Goal: Communication & Community: Ask a question

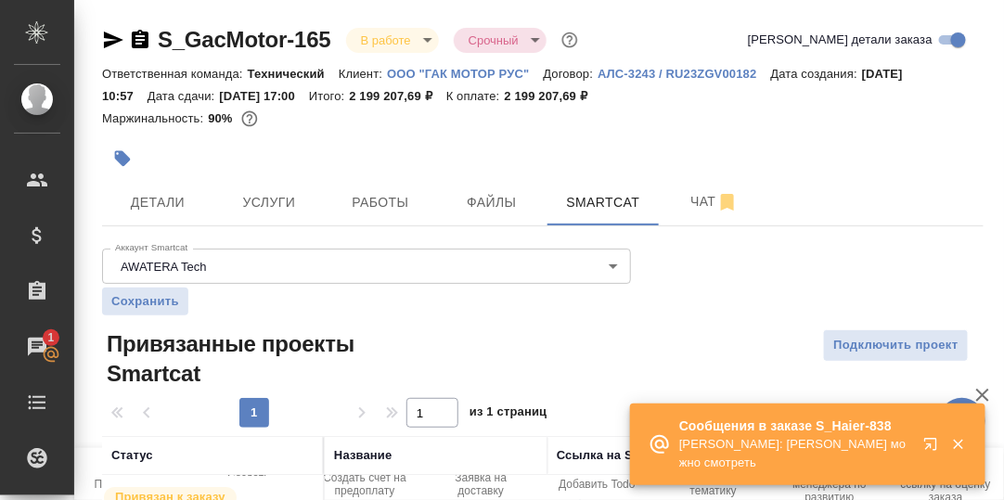
scroll to position [102, 0]
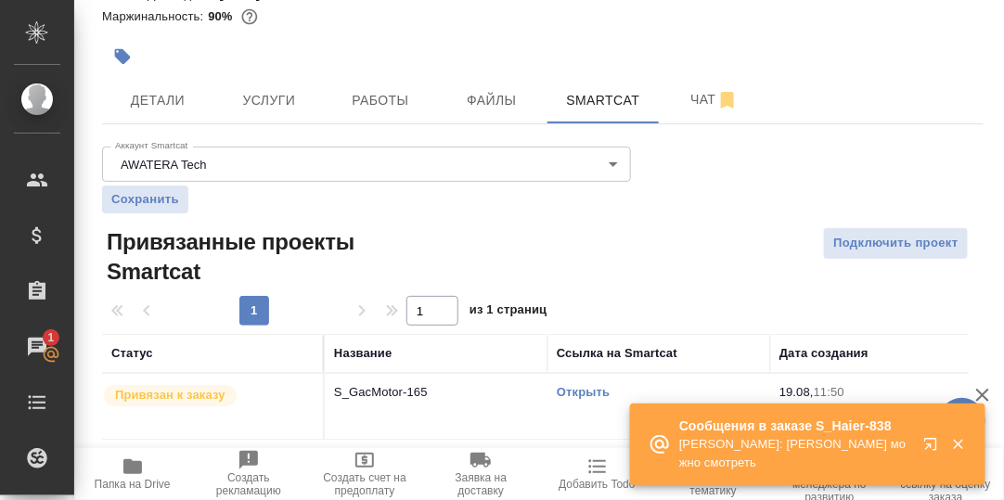
click at [934, 443] on icon "button" at bounding box center [934, 448] width 22 height 22
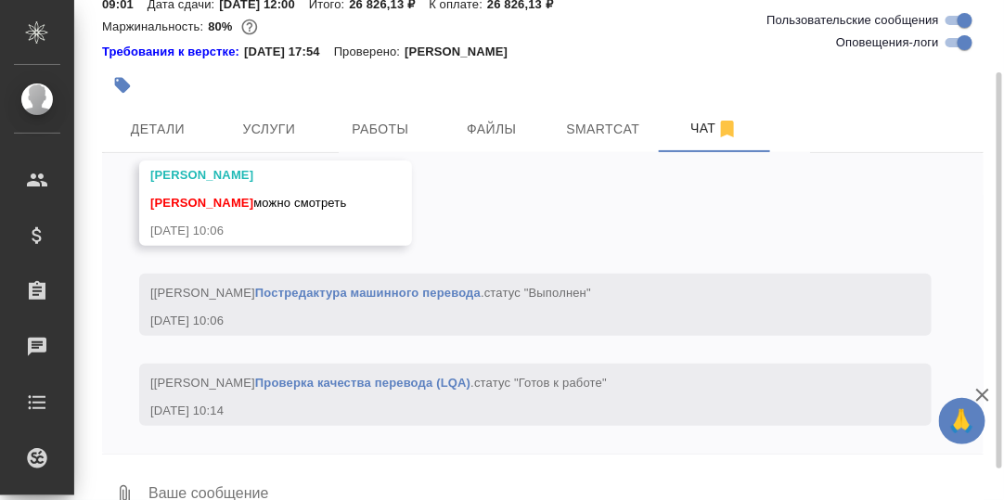
scroll to position [11444, 0]
click at [241, 481] on textarea at bounding box center [565, 495] width 837 height 63
type textarea "[PERSON_NAME], привет, поймала!"
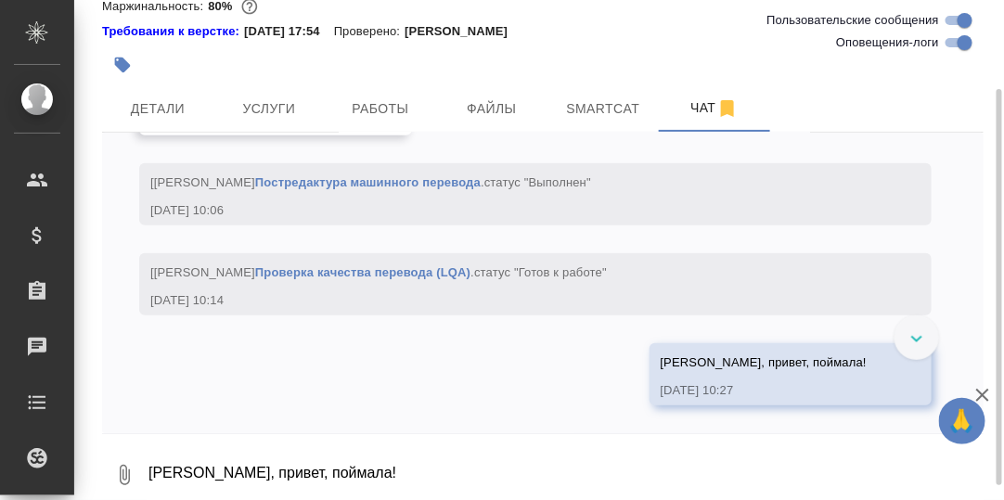
scroll to position [11256, 0]
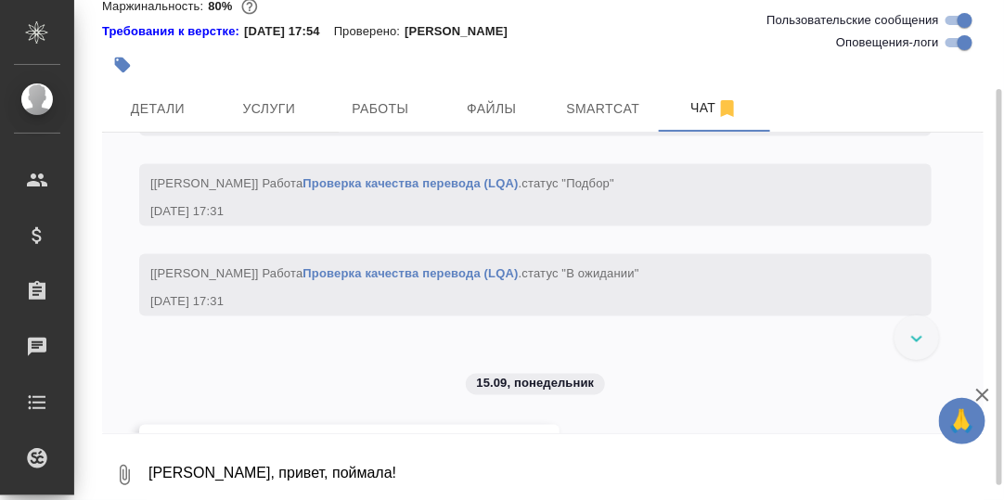
scroll to position [0, 0]
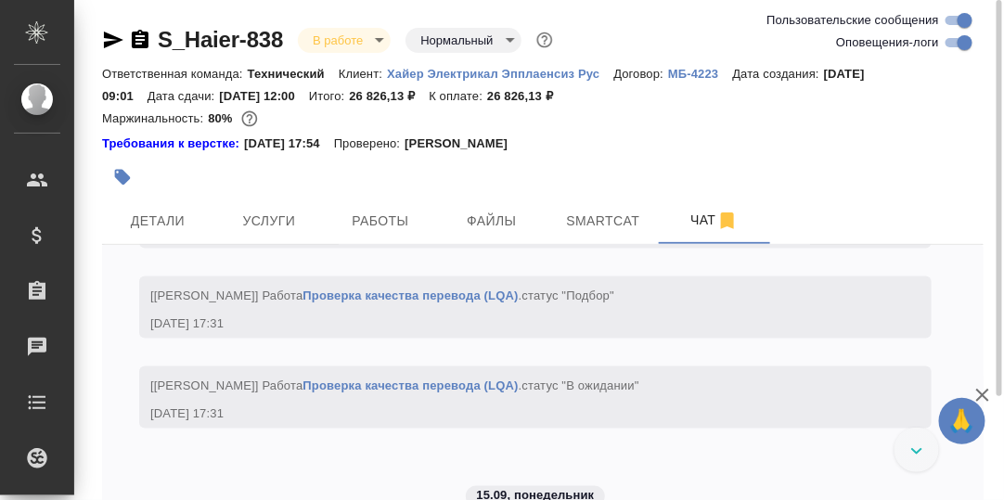
click at [245, 42] on link "S_Haier-838" at bounding box center [220, 39] width 125 height 25
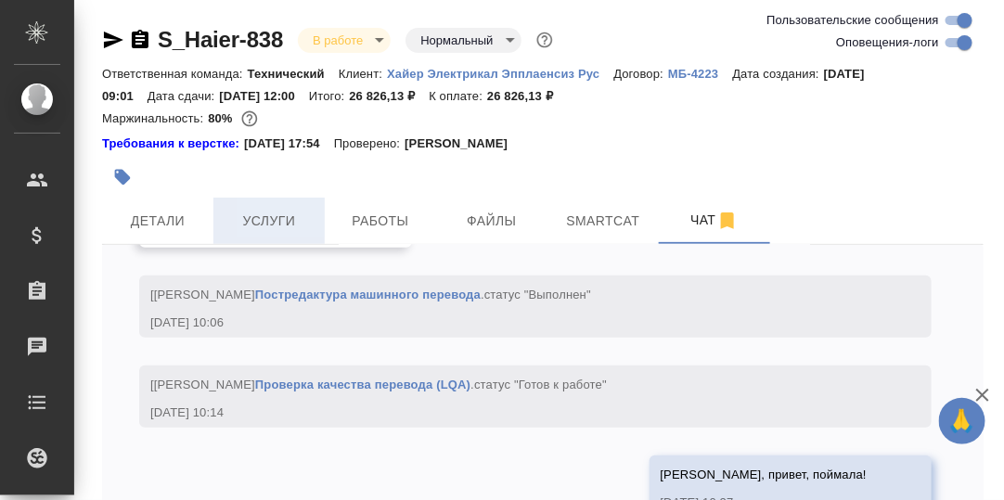
scroll to position [11553, 0]
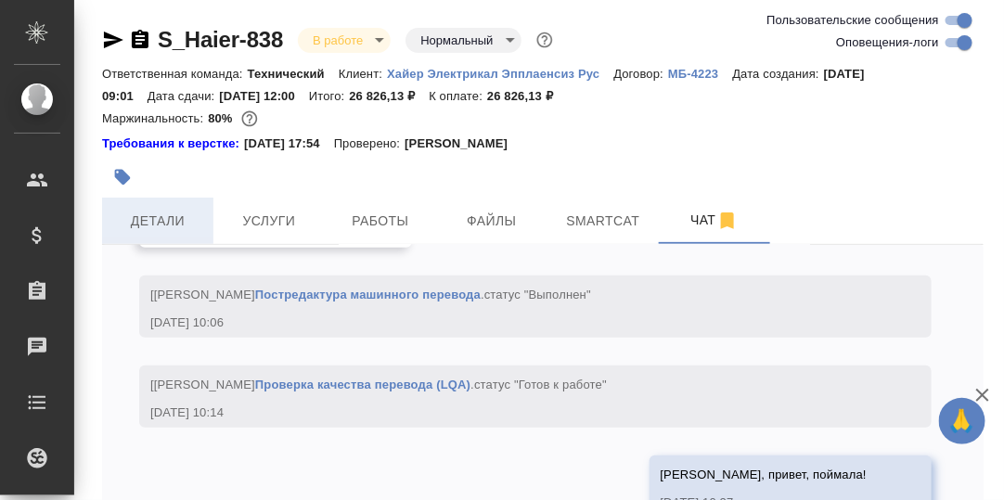
click at [149, 219] on span "Детали" at bounding box center [157, 221] width 89 height 23
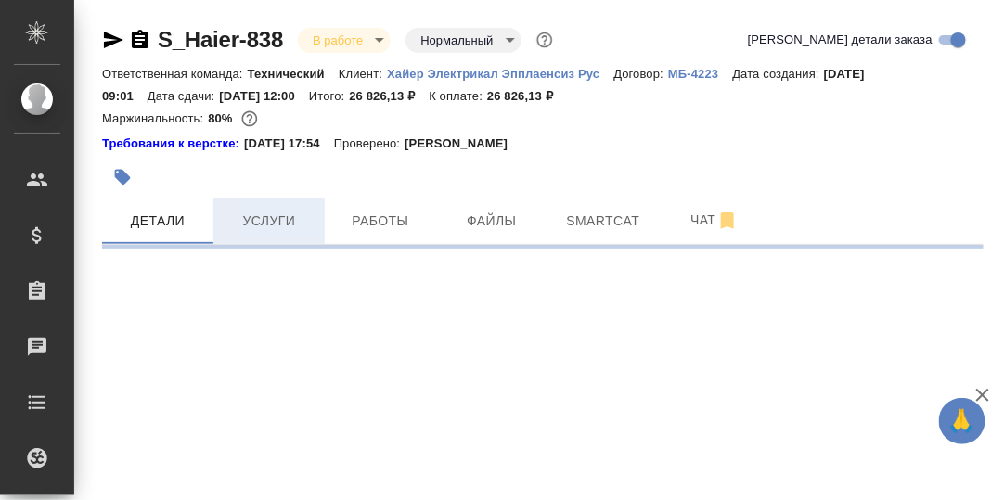
select select "RU"
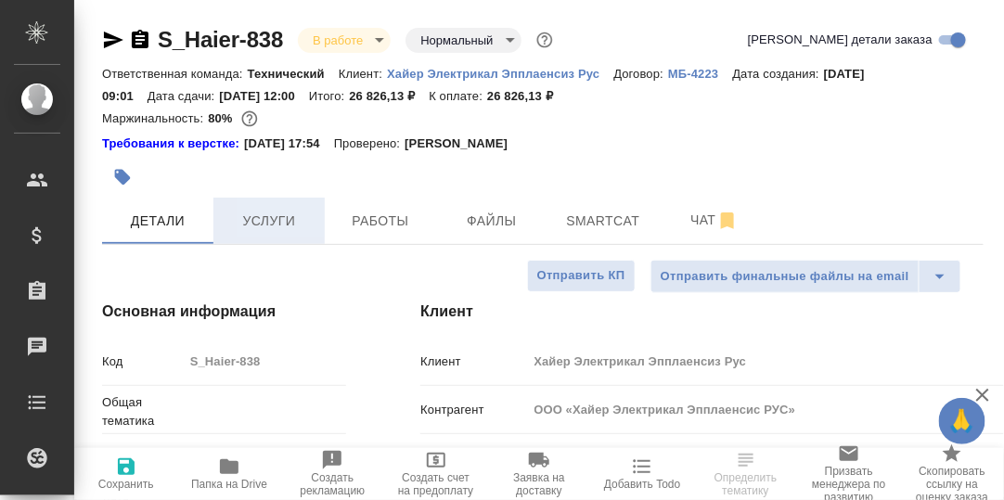
type textarea "x"
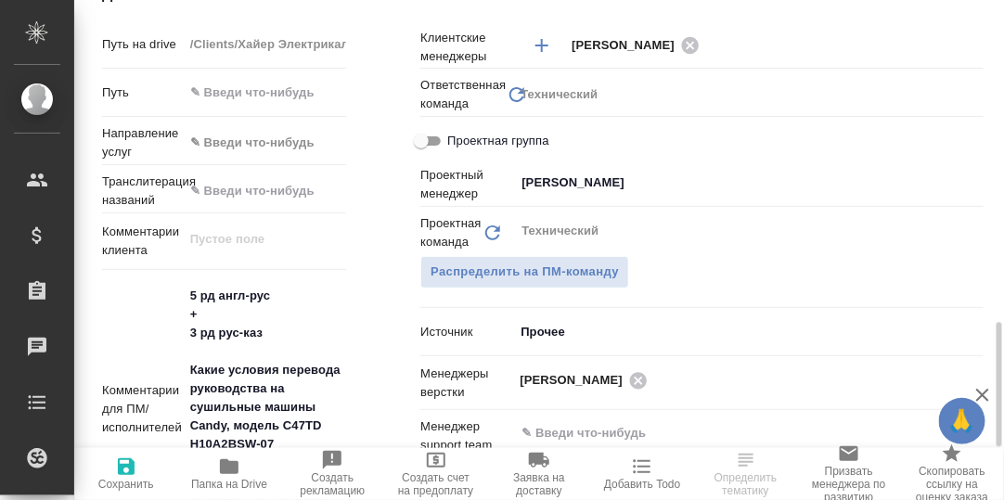
scroll to position [1019, 0]
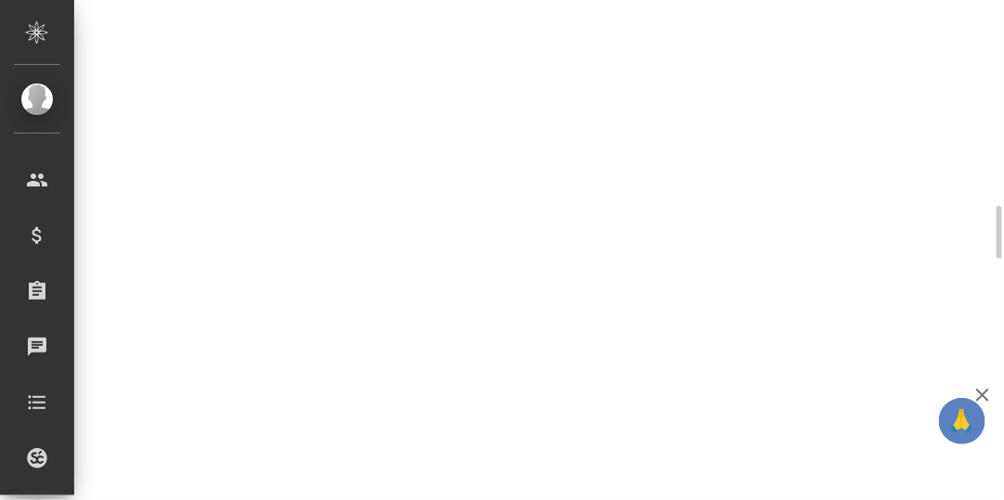
select select "RU"
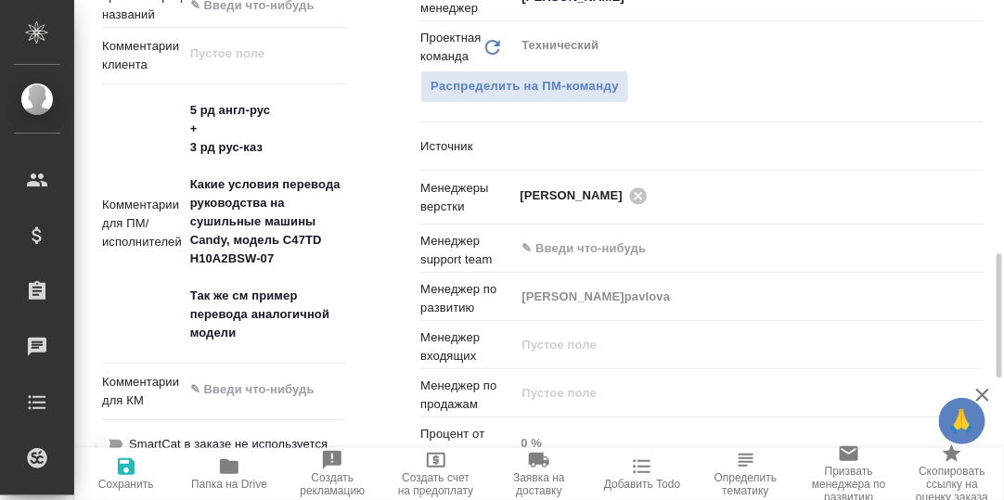
type textarea "x"
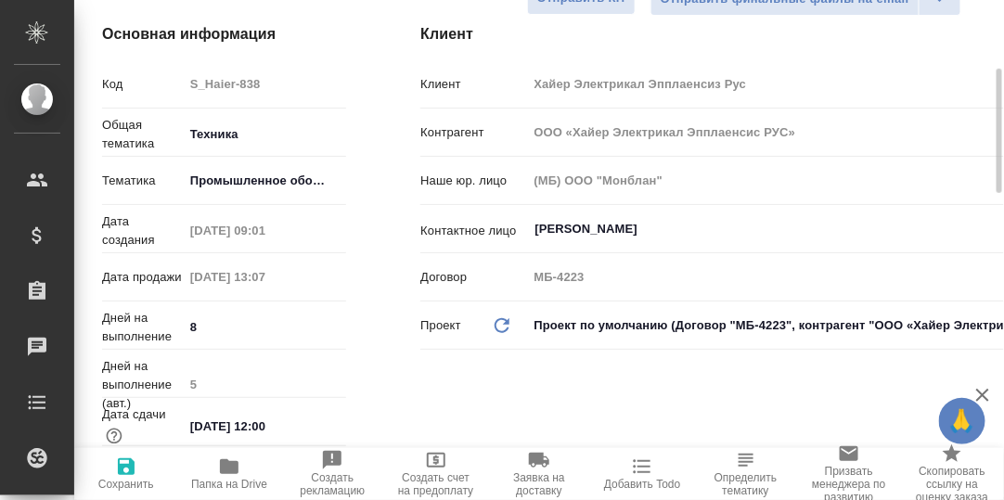
scroll to position [0, 0]
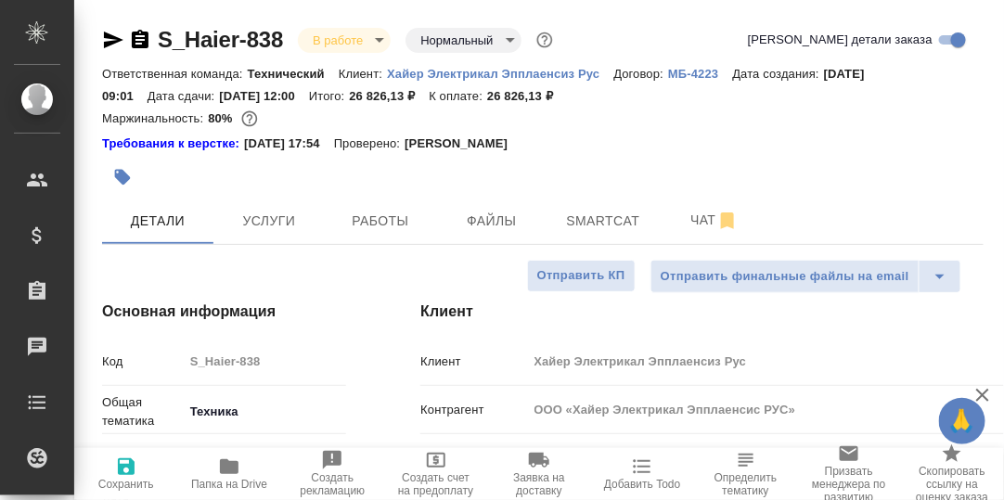
click at [231, 465] on icon "button" at bounding box center [229, 466] width 19 height 15
type textarea "x"
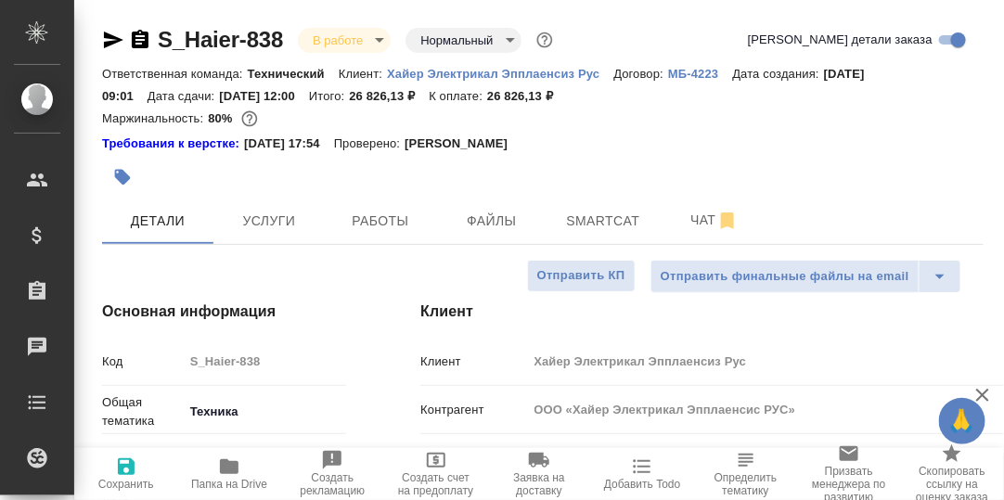
type textarea "x"
click at [231, 468] on icon "button" at bounding box center [229, 466] width 19 height 15
type textarea "x"
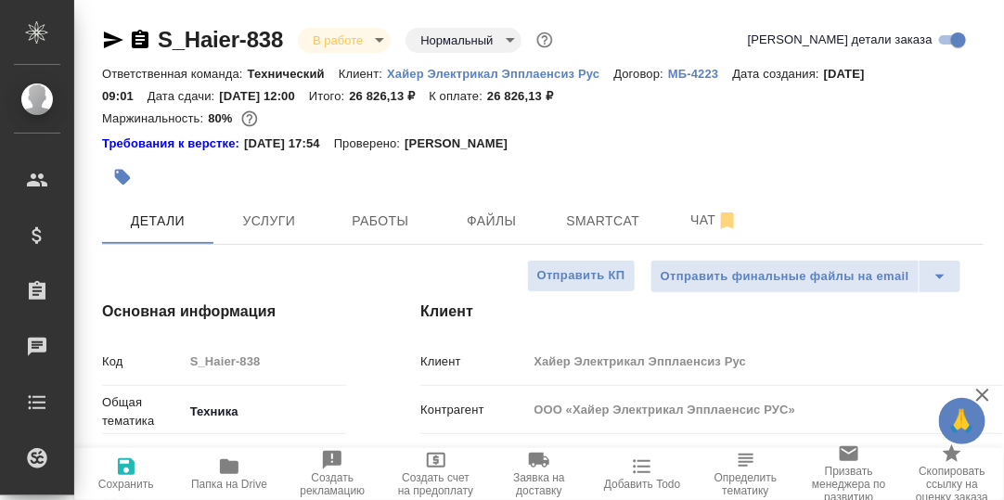
type textarea "x"
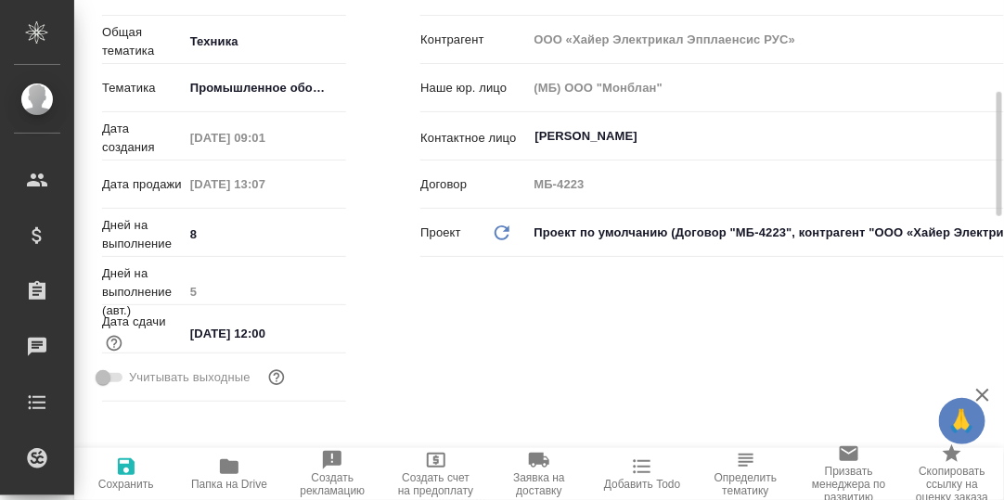
scroll to position [92, 0]
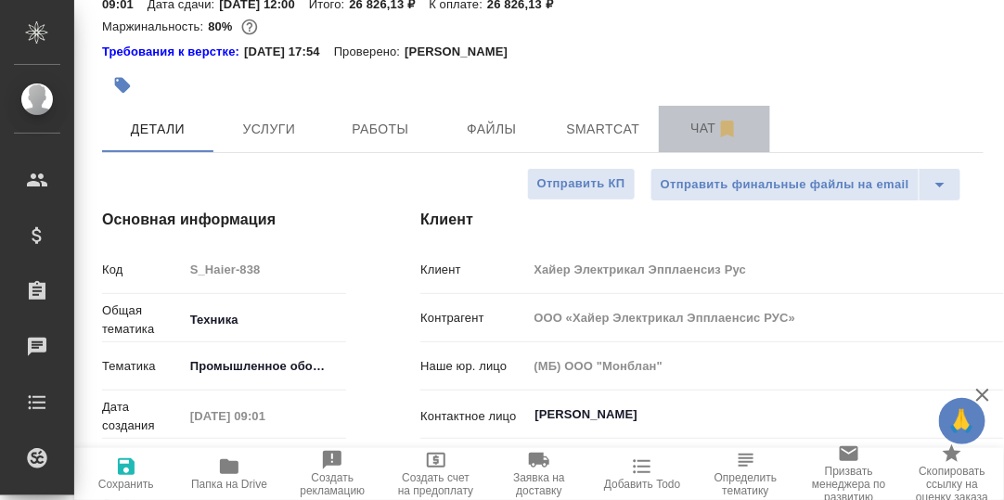
click at [704, 126] on span "Чат" at bounding box center [714, 128] width 89 height 23
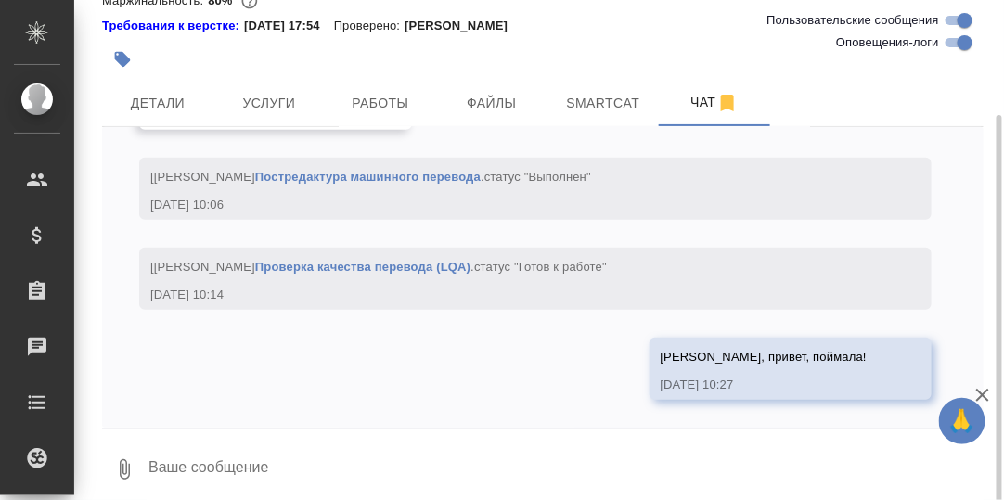
scroll to position [130, 0]
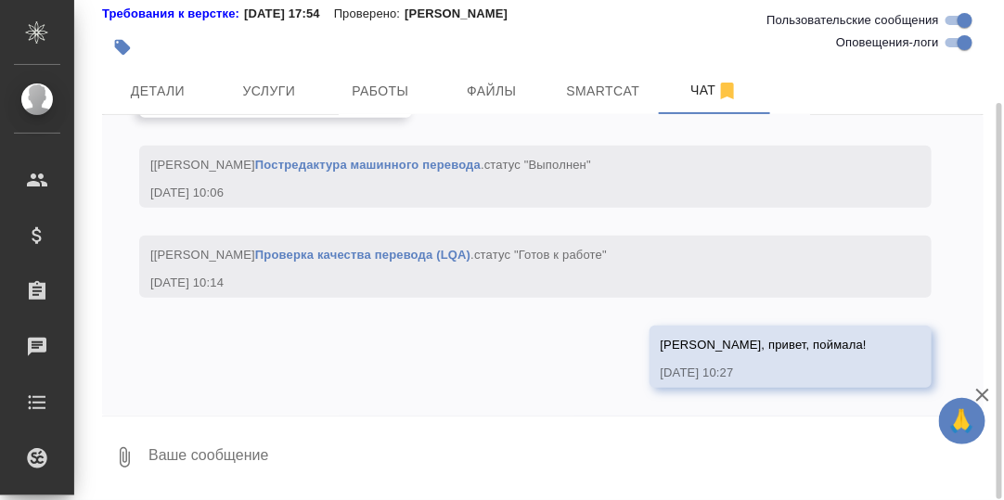
click at [157, 447] on textarea at bounding box center [565, 457] width 837 height 63
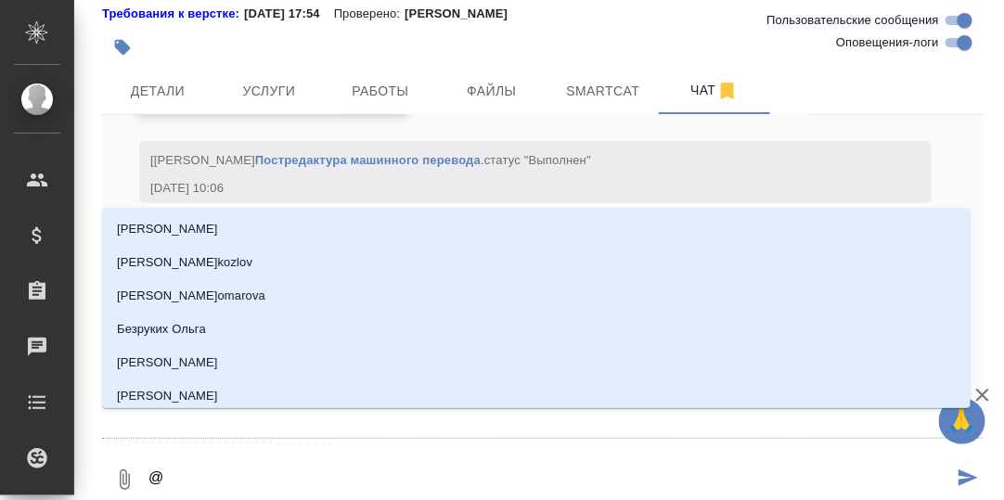
type textarea "@А"
type input "А"
type textarea "@Ар"
type input "Ар"
type textarea "@Арс"
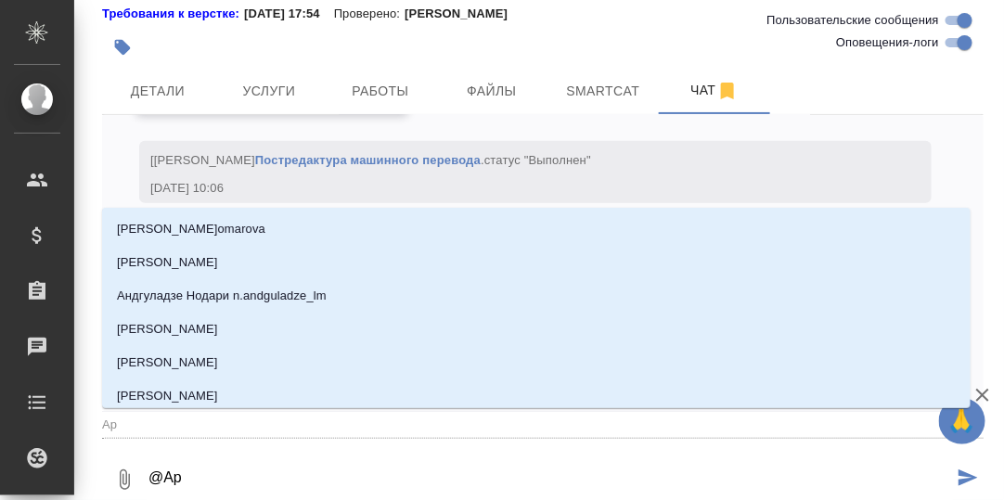
type input "Арс"
type textarea "@Арсе"
type input "Арсе"
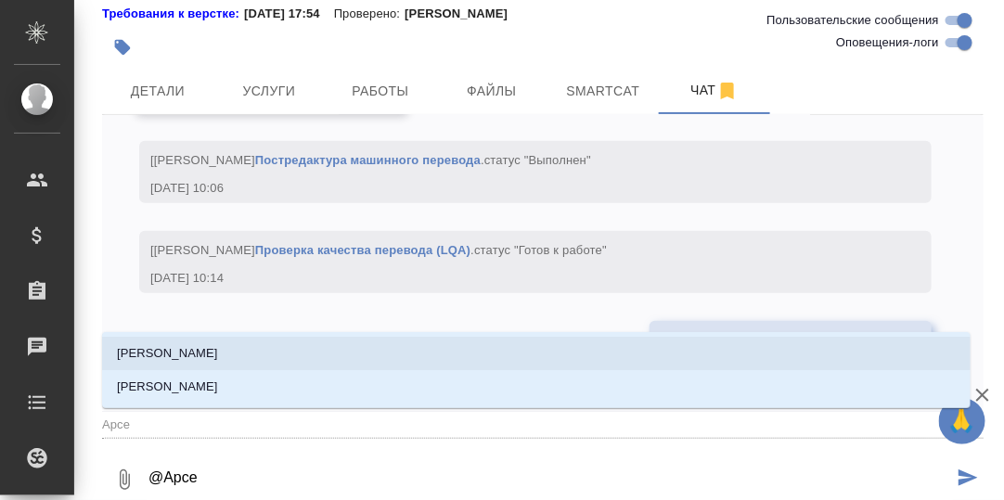
click at [200, 347] on p "[PERSON_NAME]" at bounding box center [167, 353] width 101 height 19
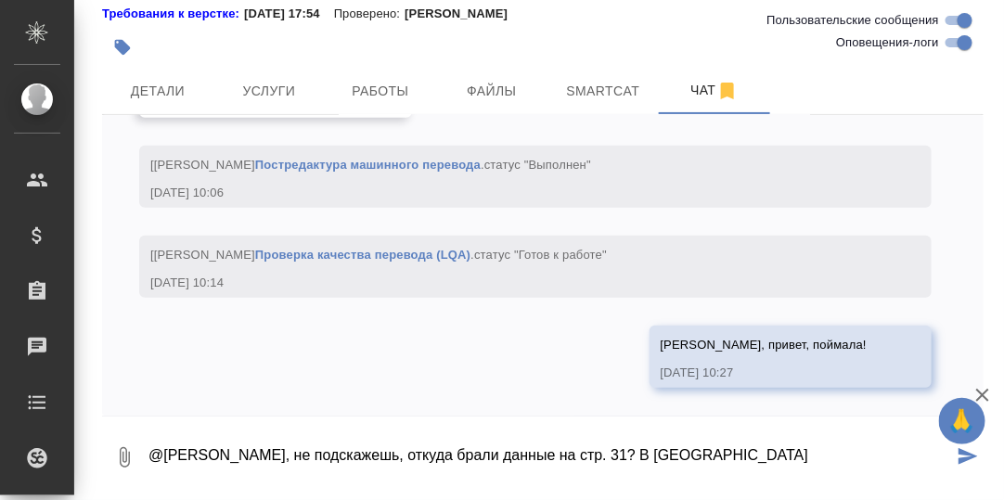
click at [603, 450] on textarea "@Арсеньева Вера, не подскажешь, откуда брали данные на стр. 31? В ори" at bounding box center [550, 457] width 806 height 63
click at [671, 450] on textarea "@Арсеньева Вера, не подскажешь, откуда брали данные на стр. 31? В ори" at bounding box center [550, 457] width 806 height 63
type textarea "@Арсеньева Вера, не подскажешь, откуда брали данные на стр. 31? В оригинале пус…"
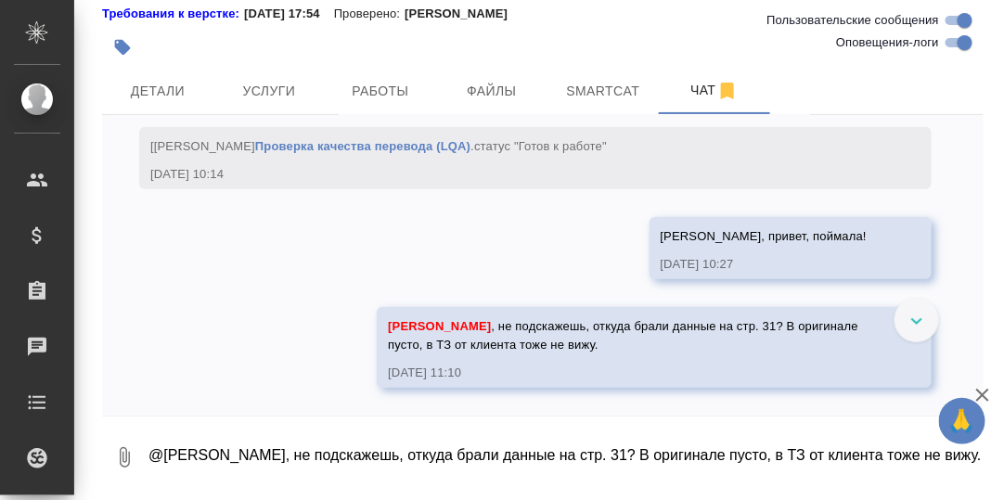
scroll to position [11661, 0]
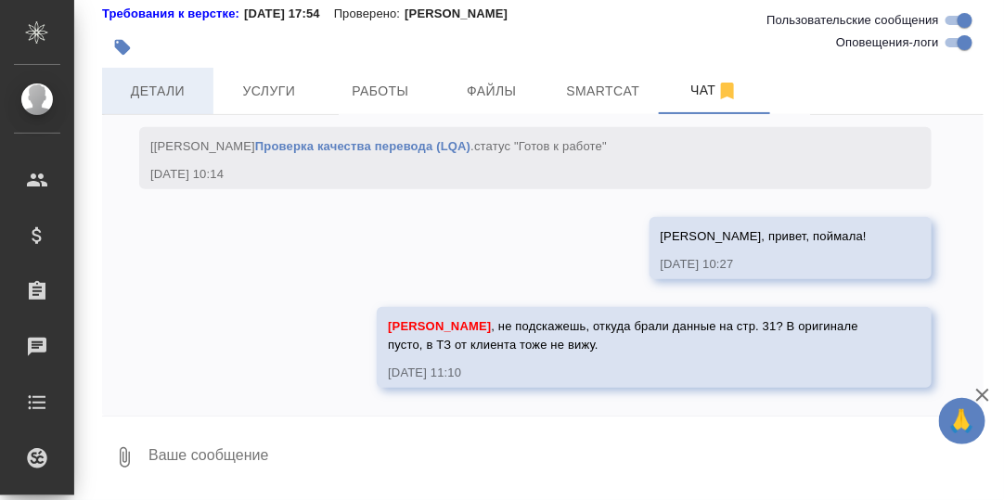
click at [169, 89] on span "Детали" at bounding box center [157, 91] width 89 height 23
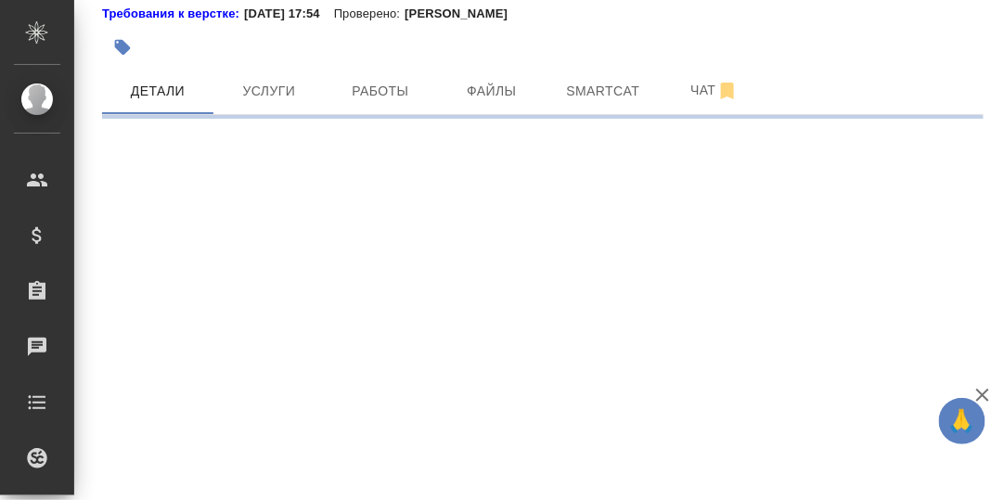
select select "RU"
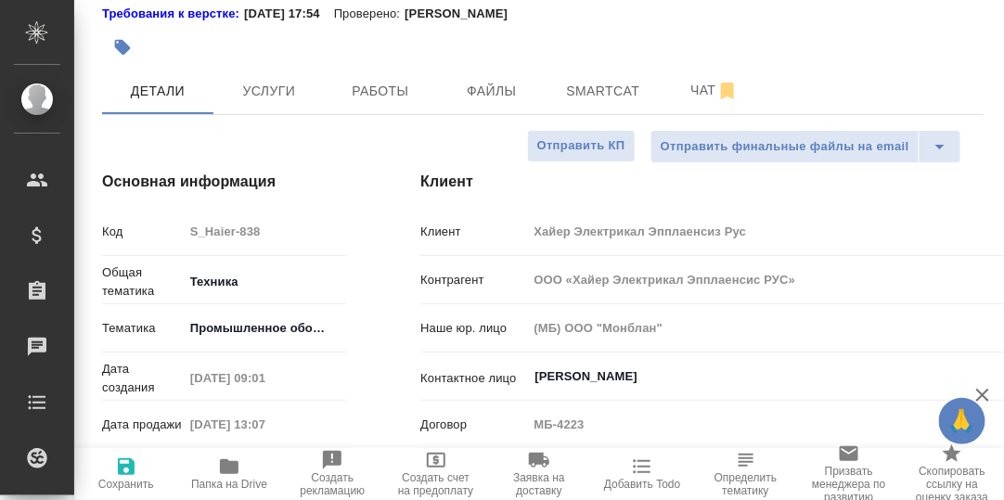
type textarea "x"
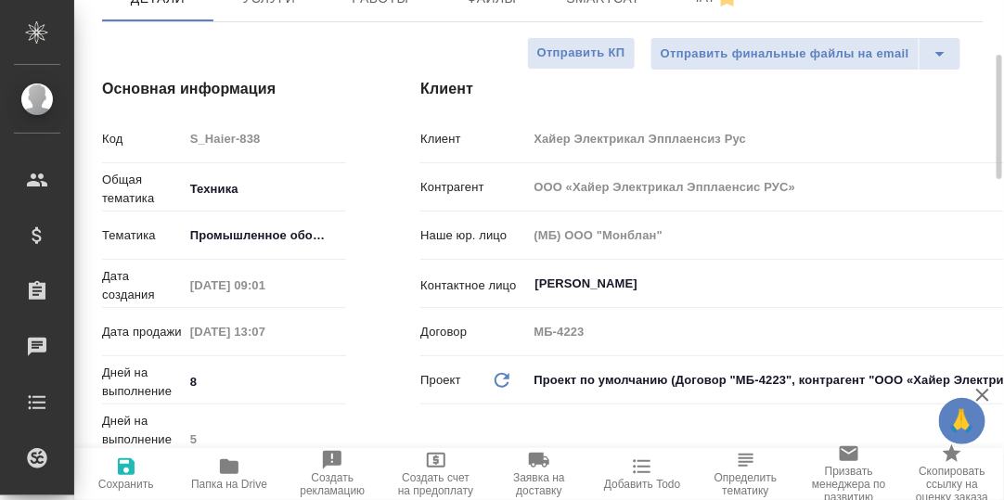
click at [235, 466] on icon "button" at bounding box center [229, 466] width 19 height 15
type textarea "x"
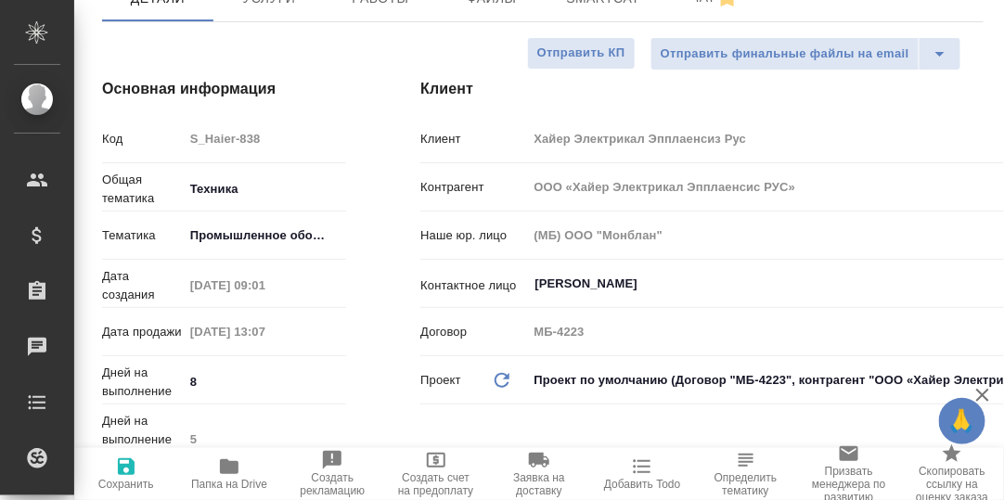
type textarea "x"
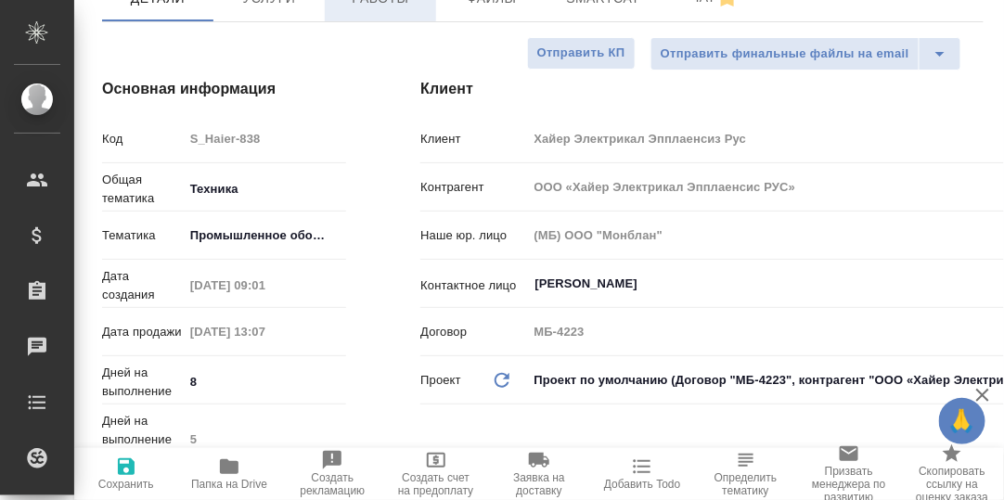
type textarea "x"
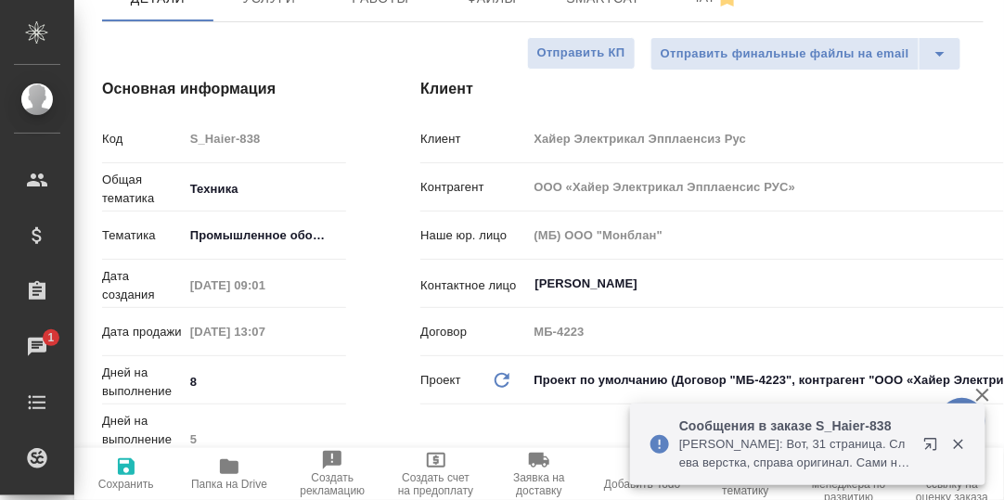
scroll to position [37, 0]
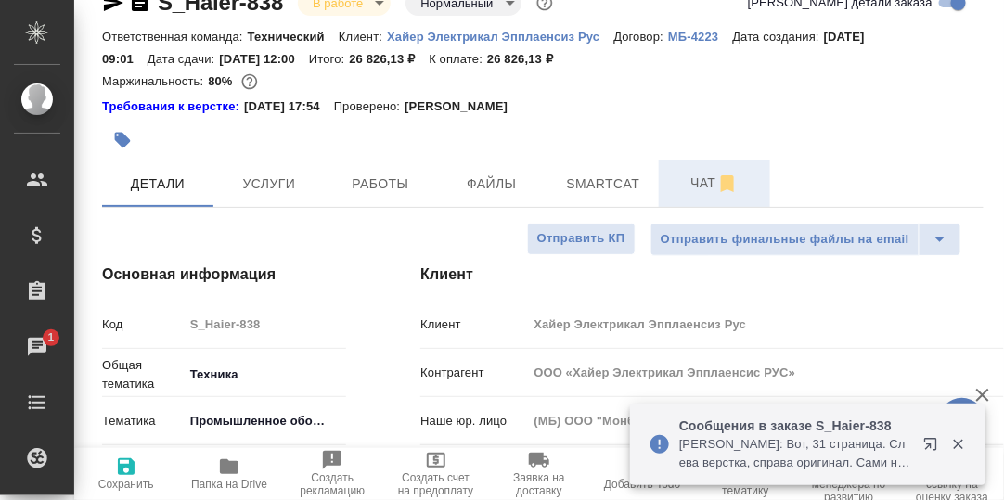
click at [702, 186] on span "Чат" at bounding box center [714, 183] width 89 height 23
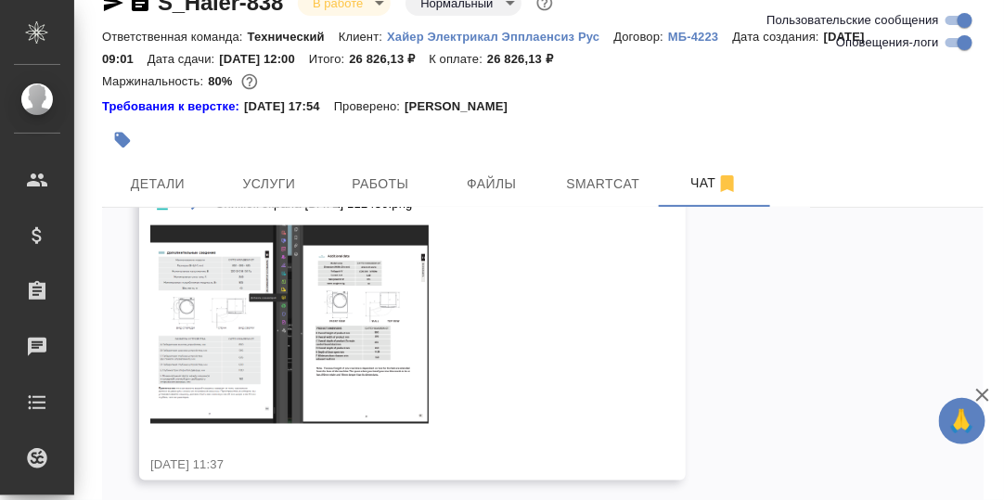
scroll to position [12048, 0]
click at [235, 304] on img at bounding box center [289, 324] width 278 height 199
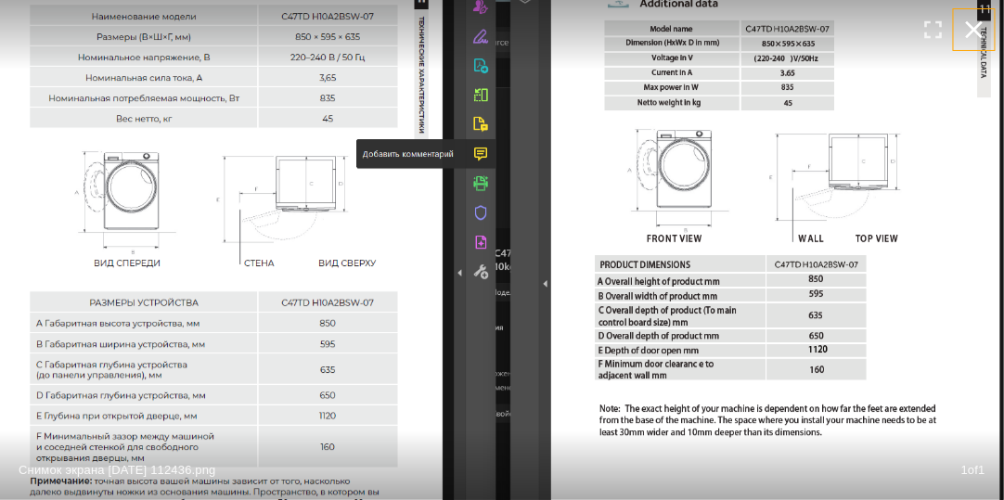
click at [974, 24] on icon "button" at bounding box center [974, 30] width 30 height 30
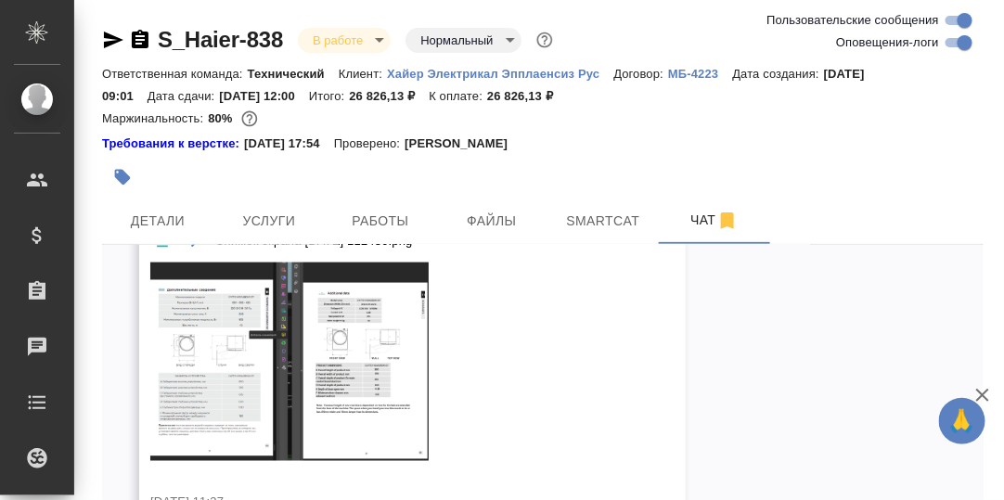
click at [371, 334] on img at bounding box center [289, 362] width 278 height 199
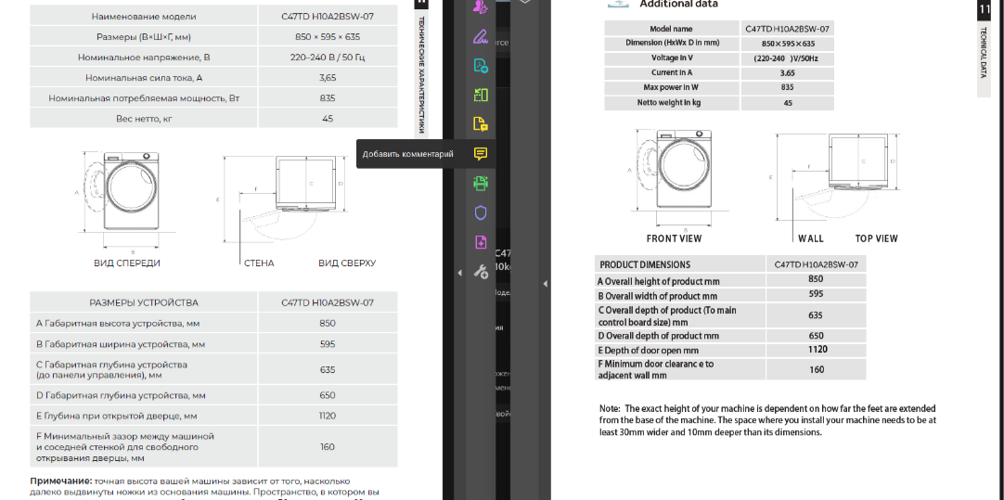
scroll to position [12048, 0]
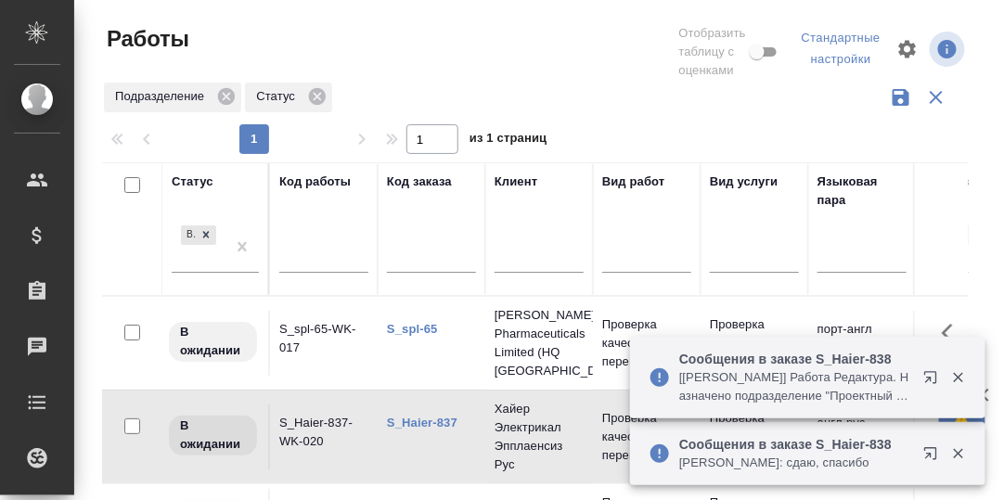
scroll to position [185, 0]
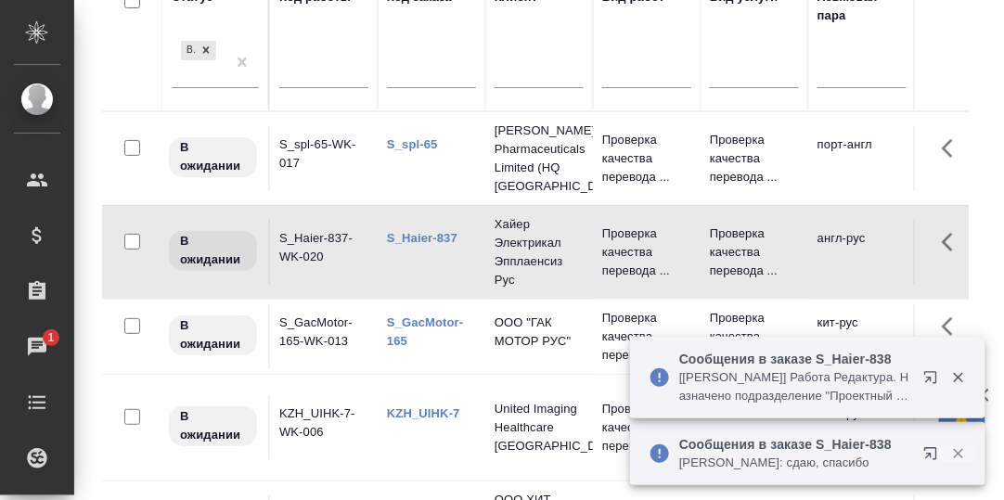
click at [960, 455] on icon "button" at bounding box center [958, 454] width 10 height 10
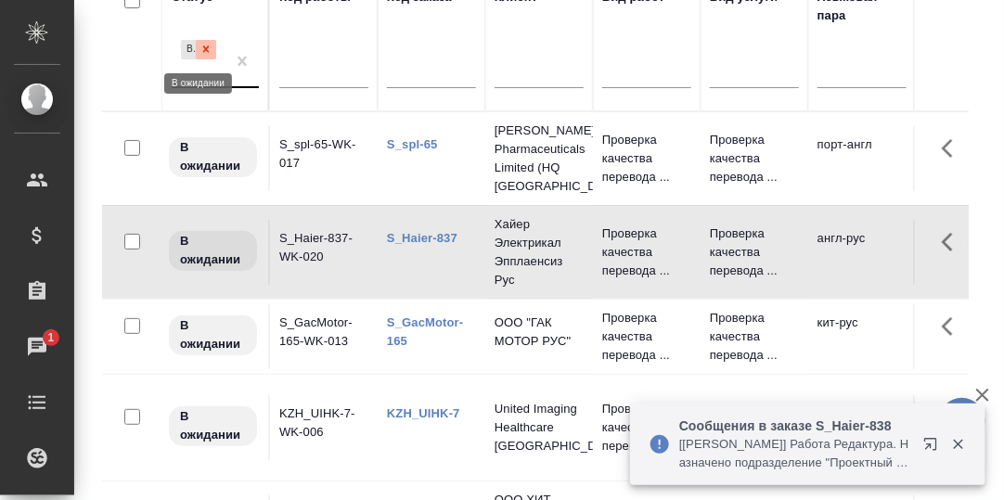
click at [205, 46] on icon at bounding box center [205, 49] width 13 height 13
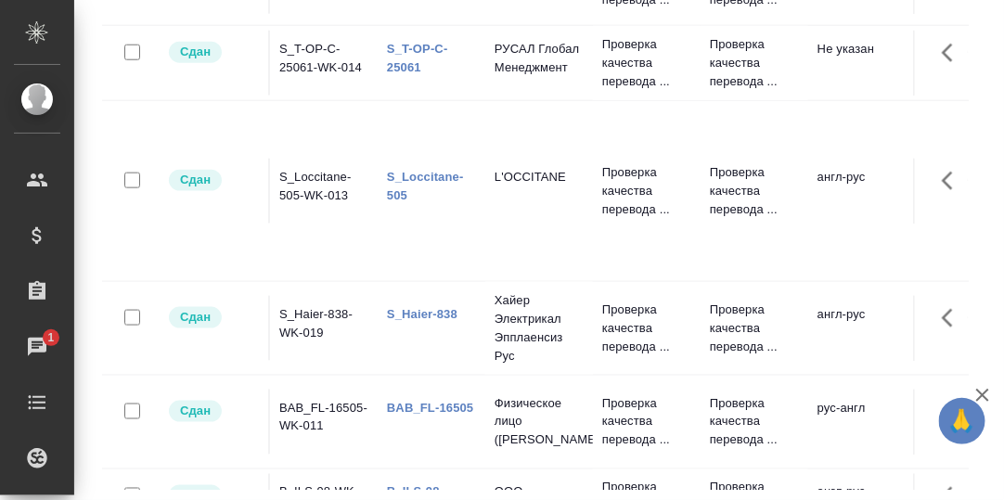
scroll to position [463, 0]
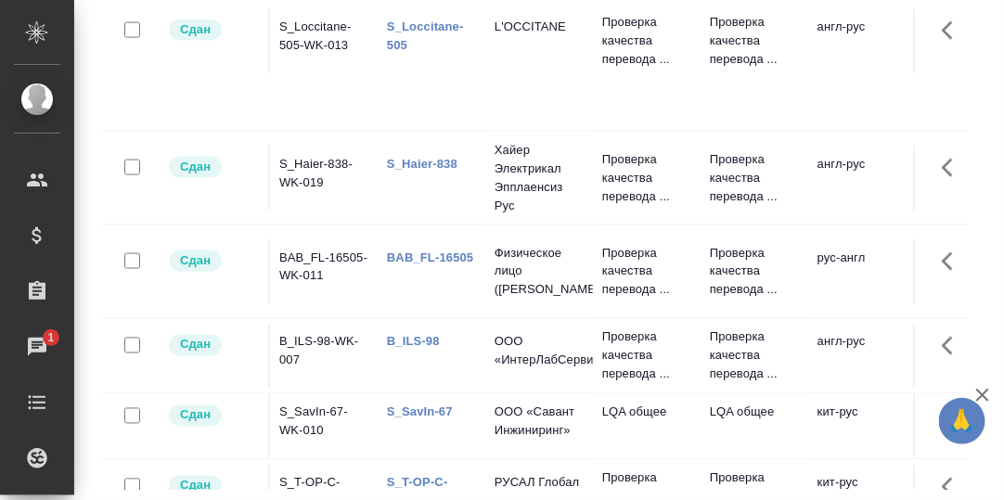
click at [430, 257] on link "BAB_FL-16505" at bounding box center [430, 257] width 86 height 14
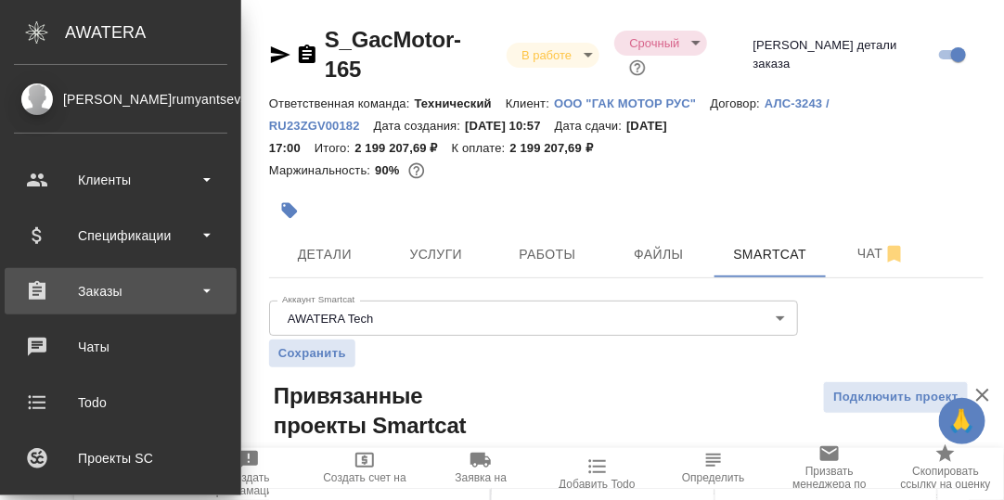
scroll to position [102, 0]
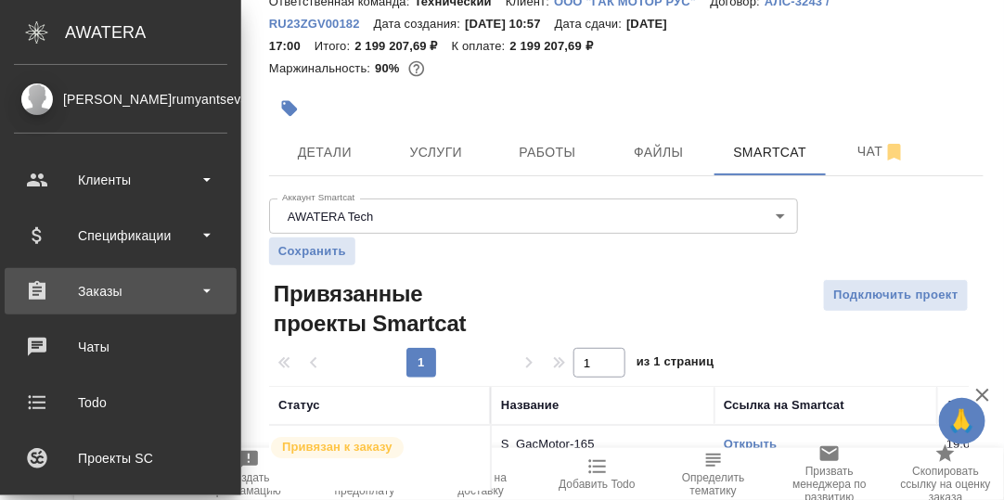
click at [104, 290] on div "Заказы" at bounding box center [120, 291] width 213 height 28
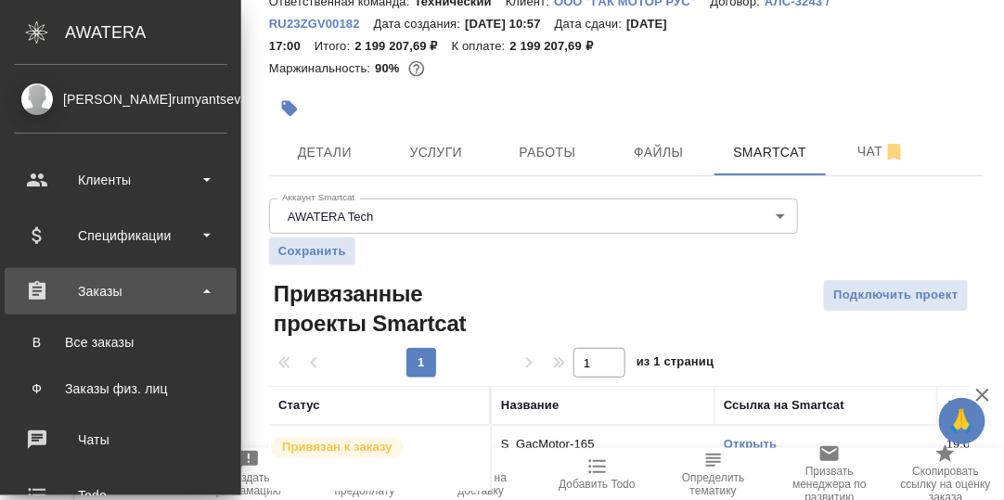
click at [106, 291] on div "Заказы" at bounding box center [120, 291] width 213 height 28
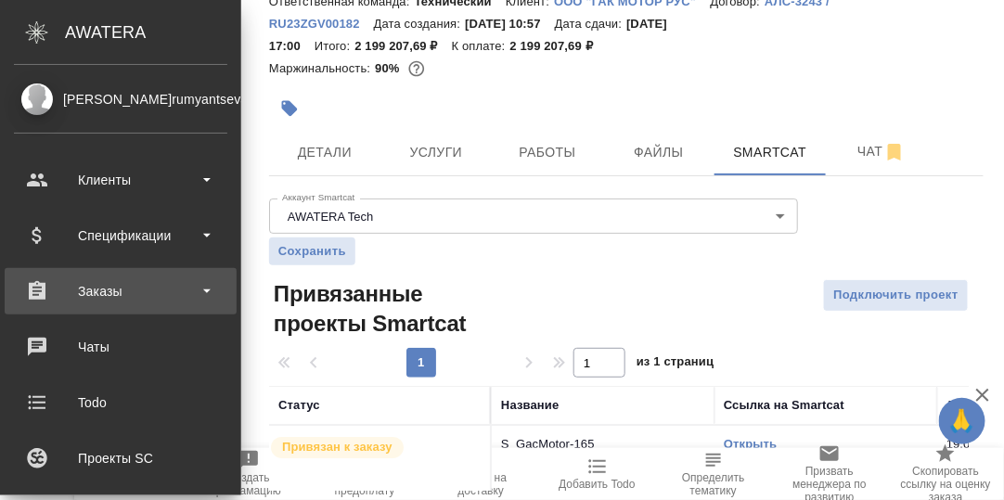
click at [101, 289] on div "Заказы" at bounding box center [120, 291] width 213 height 28
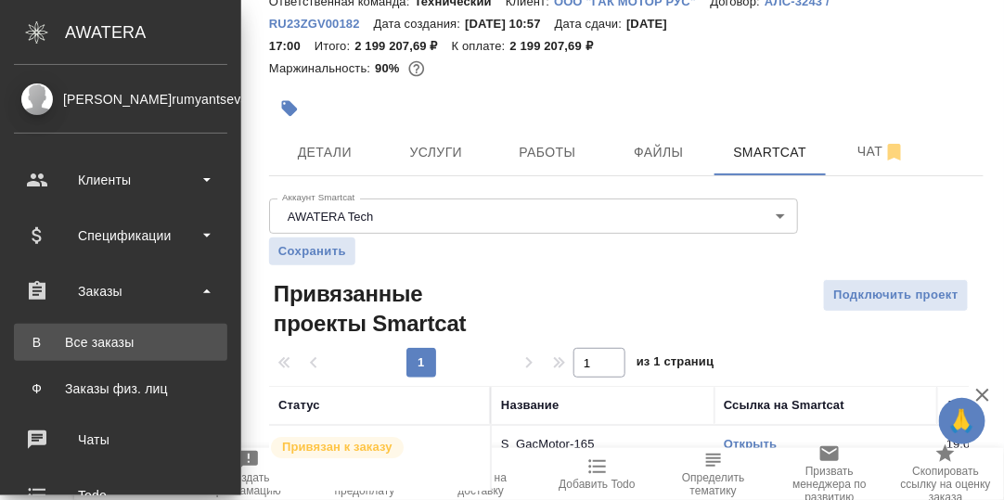
click at [106, 334] on div "Все заказы" at bounding box center [120, 342] width 195 height 19
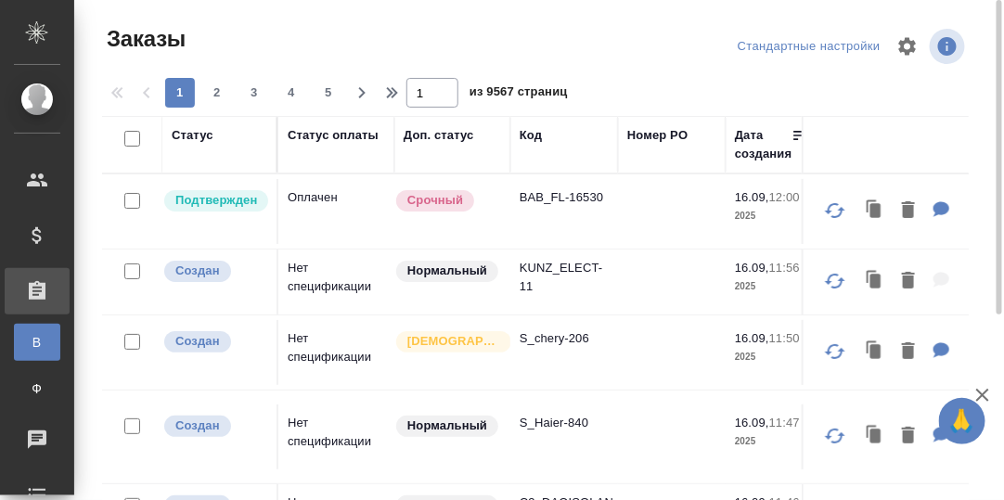
click at [528, 139] on div "Код" at bounding box center [531, 135] width 22 height 19
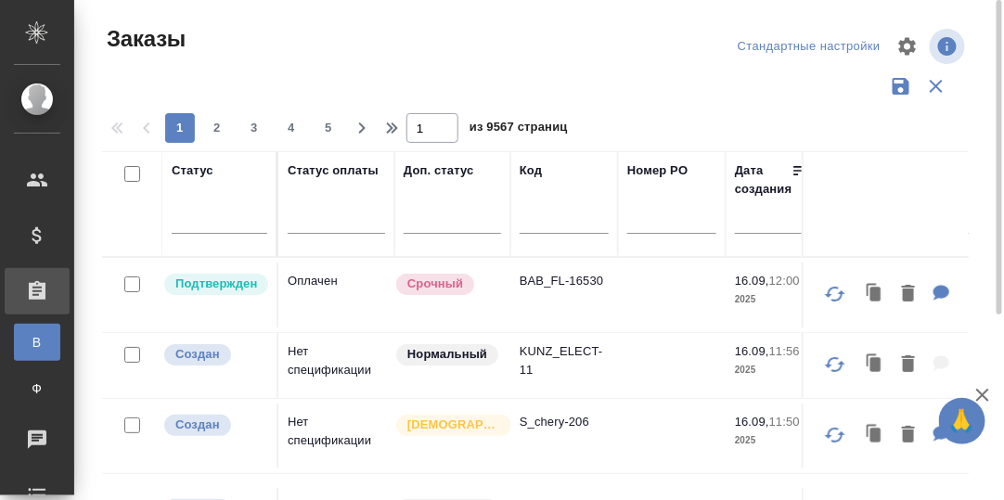
click at [547, 222] on input "text" at bounding box center [564, 222] width 89 height 23
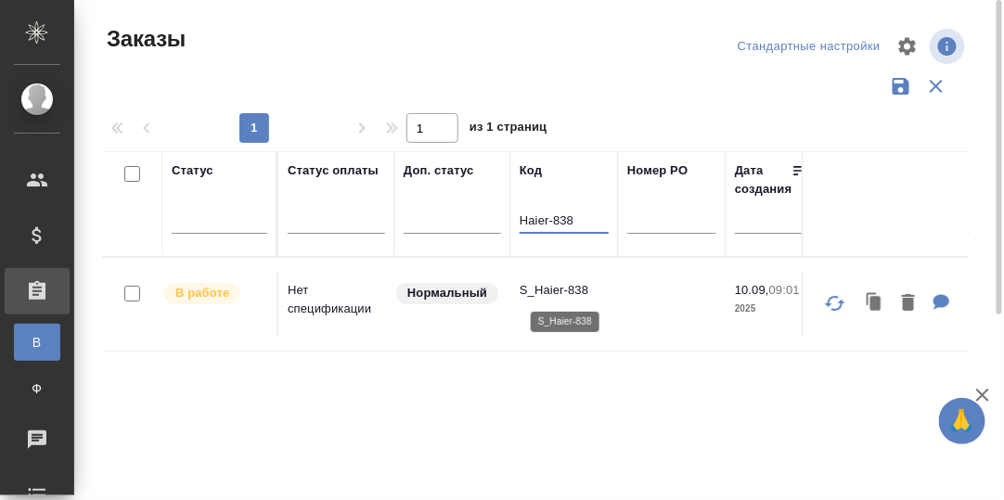
type input "Haier-838"
click at [558, 287] on p "S_Haier-838" at bounding box center [564, 290] width 89 height 19
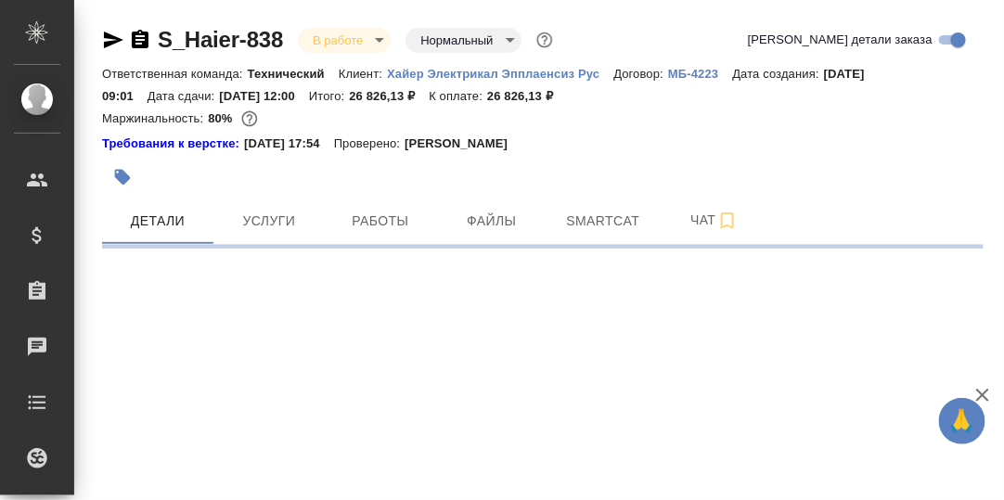
select select "RU"
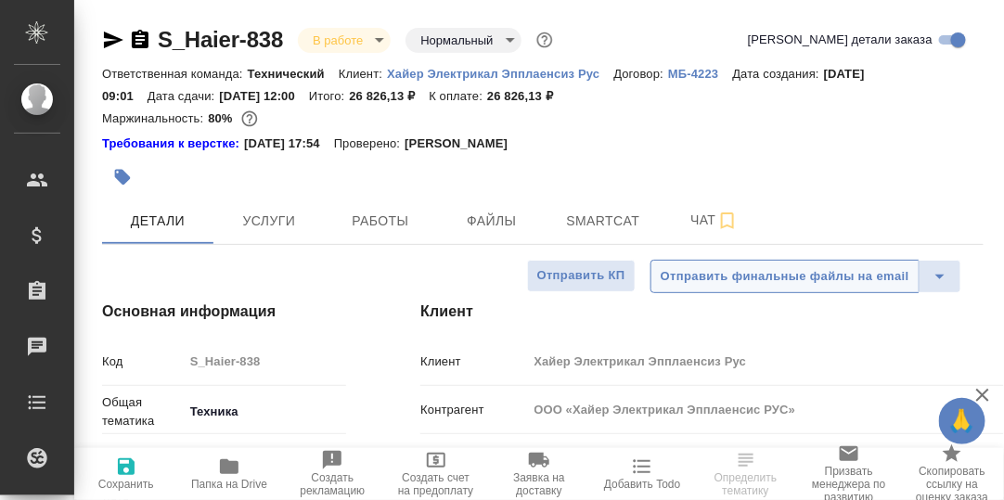
type textarea "x"
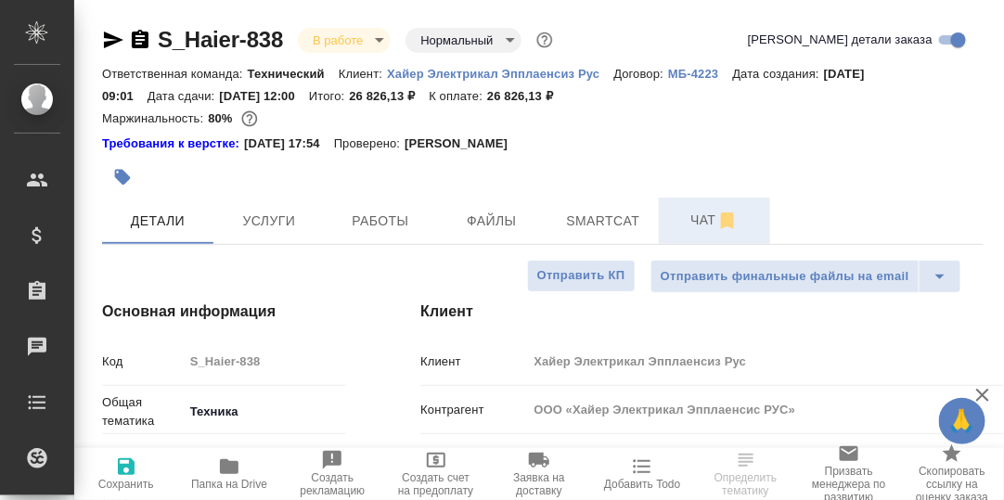
type textarea "x"
click at [704, 222] on span "Чат" at bounding box center [714, 220] width 89 height 23
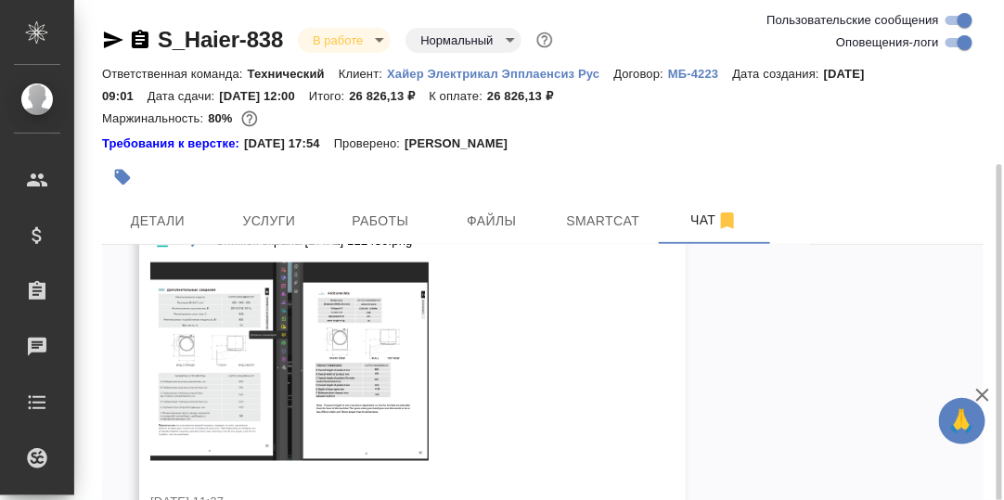
scroll to position [130, 0]
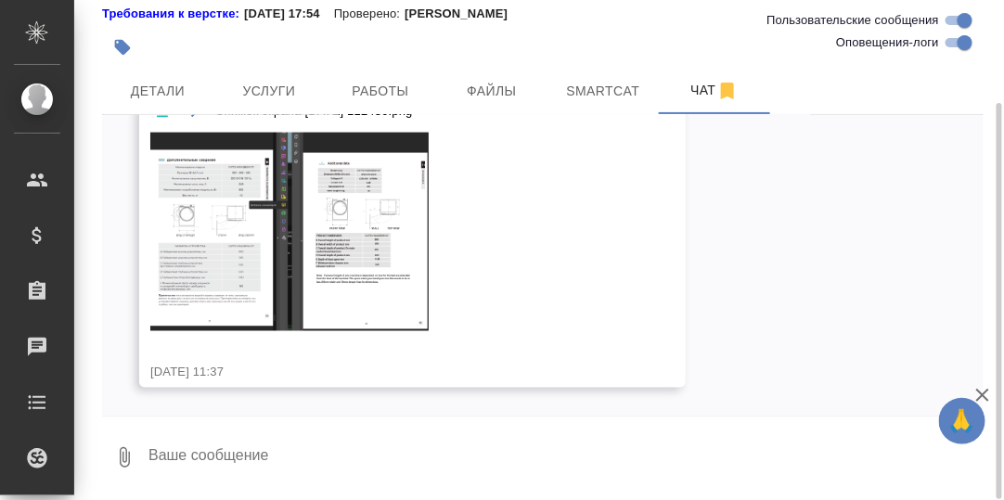
click at [340, 451] on textarea at bounding box center [565, 457] width 837 height 63
type textarea "D"
click at [335, 455] on textarea "[PERSON_NAME], спасибо, в браузере, почему-то" at bounding box center [550, 457] width 806 height 63
click at [422, 456] on textarea "[PERSON_NAME], спасибо, в браузере почему-то" at bounding box center [550, 457] width 806 height 63
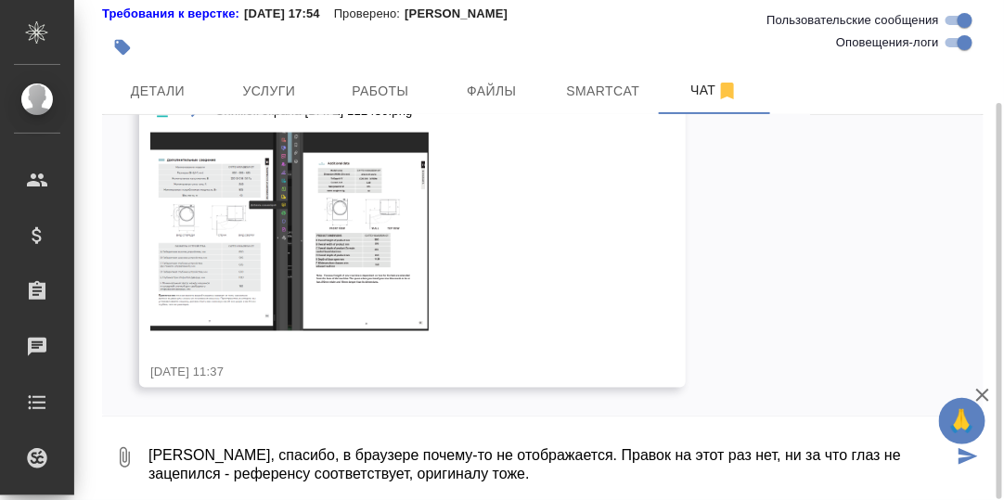
click at [408, 474] on textarea "[PERSON_NAME], спасибо, в браузере почему-то не отображается. Правок на этот ра…" at bounding box center [550, 457] width 806 height 63
click at [490, 472] on textarea "[PERSON_NAME], спасибо, в браузере почему-то не отображается. Правок на этот ра…" at bounding box center [550, 457] width 806 height 63
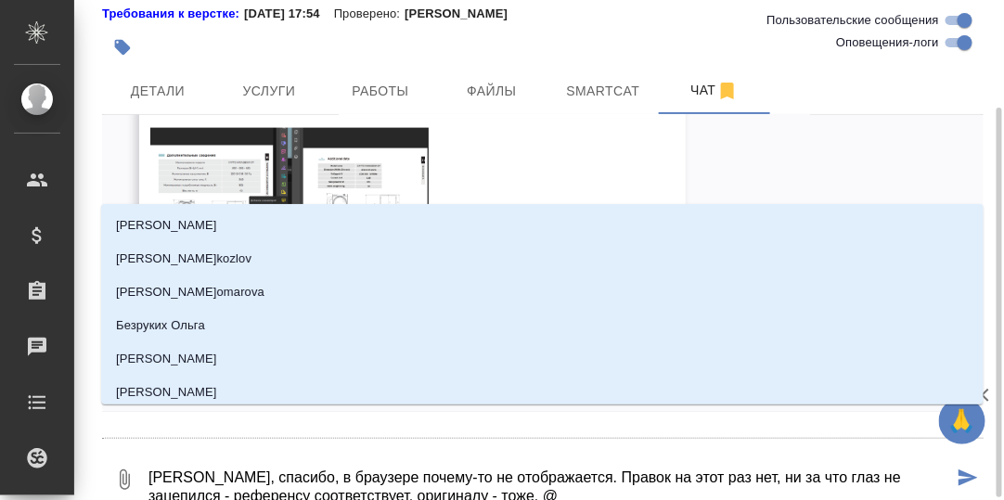
scroll to position [134, 0]
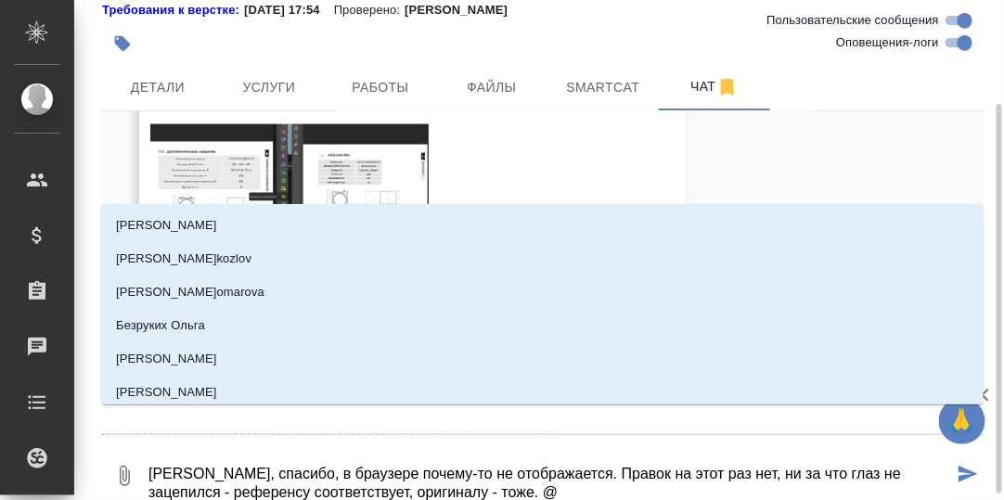
type textarea "[PERSON_NAME], спасибо, в браузере почему-то не отображается. Правок на этот ра…"
type input "Б"
type textarea "[PERSON_NAME], спасибо, в браузере почему-то не отображается. Правок на этот ра…"
type input "Бе"
type textarea "Вера, спасибо, в браузере почему-то не отображается. Правок на этот раз нет, ни…"
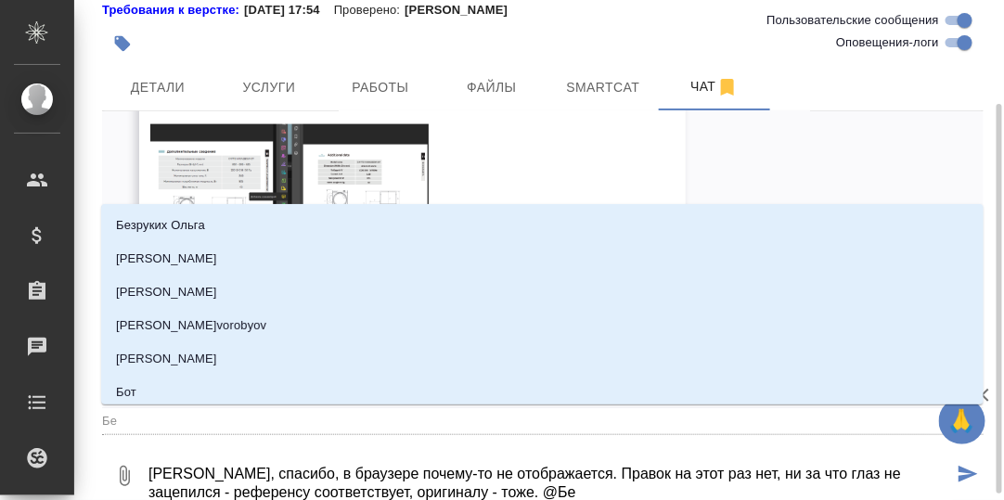
type input "Бел"
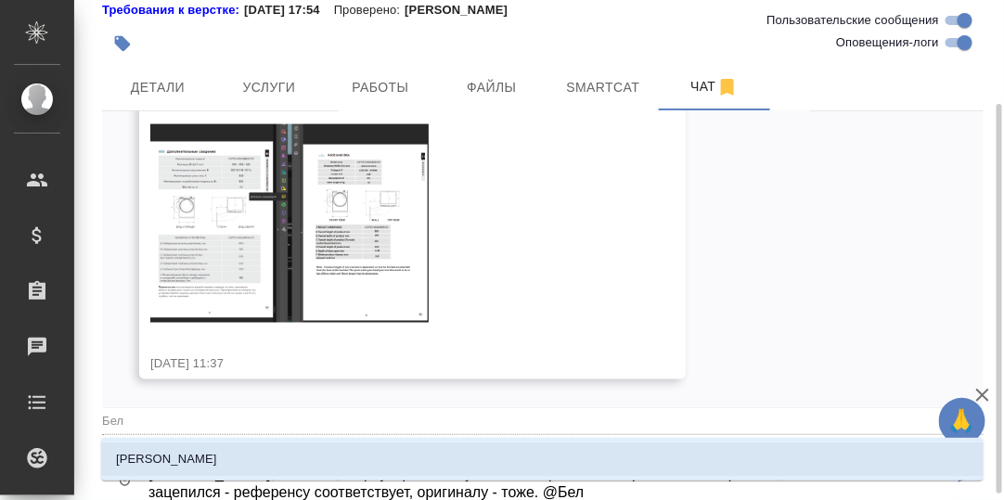
type textarea "Вера, спасибо, в браузере почему-то не отображается. Правок на этот раз нет, ни…"
type input "Беля"
drag, startPoint x: 210, startPoint y: 452, endPoint x: 295, endPoint y: 470, distance: 87.3
click at [210, 452] on li "Белякова Юлия" at bounding box center [542, 459] width 882 height 33
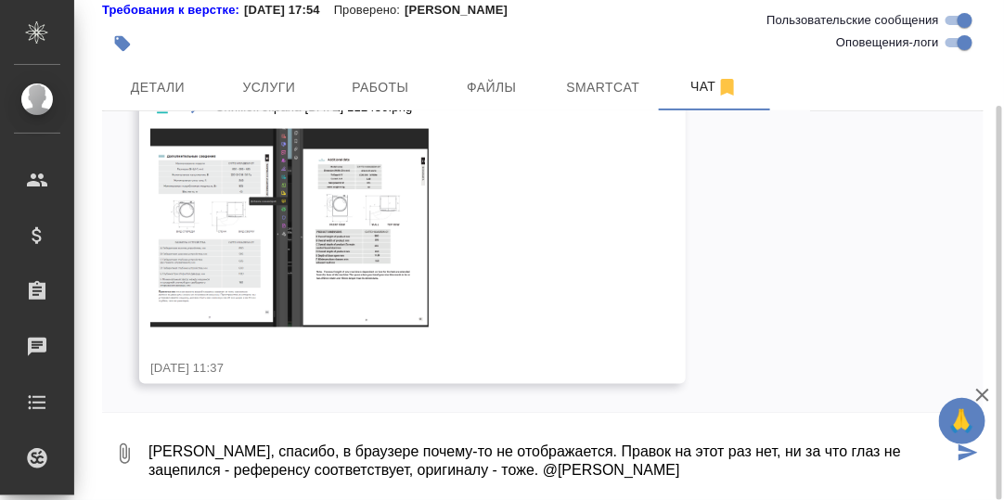
type textarea "Вера, спасибо, в браузере почему-то не отображается. Правок на этот раз нет, ни…"
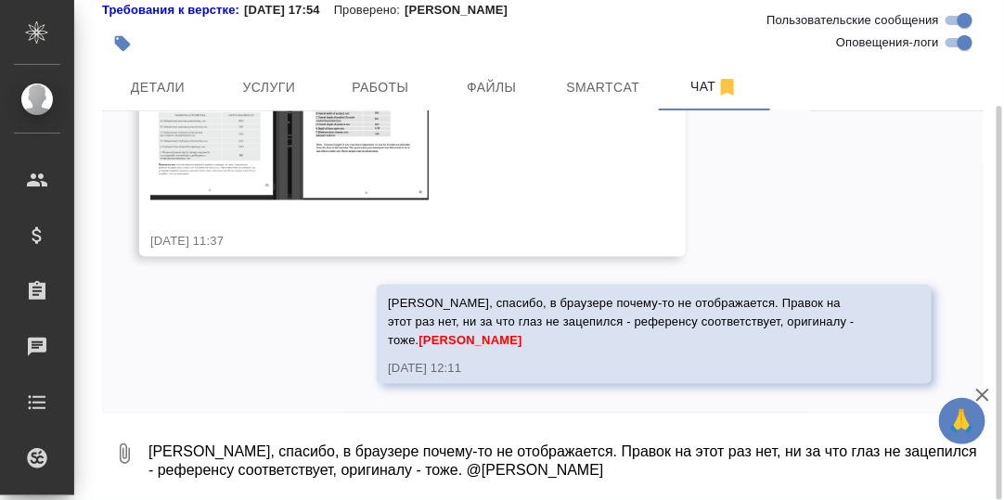
scroll to position [12157, 0]
click at [369, 84] on span "Работы" at bounding box center [380, 87] width 89 height 23
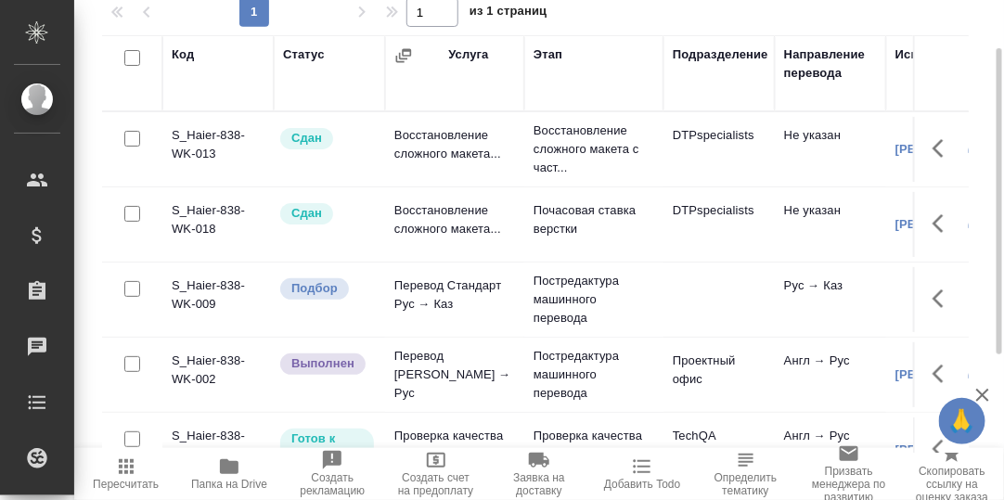
scroll to position [195, 0]
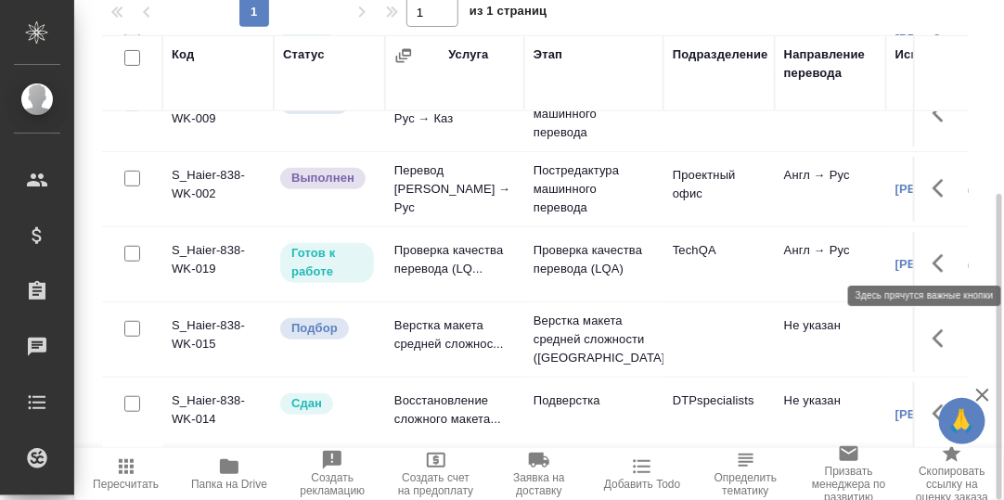
click at [932, 252] on icon "button" at bounding box center [943, 263] width 22 height 22
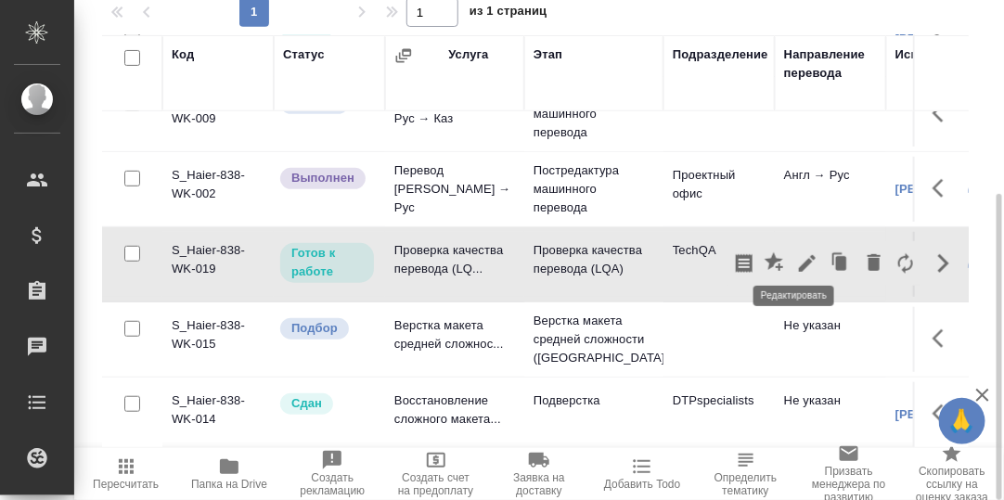
click at [798, 253] on icon "button" at bounding box center [807, 263] width 22 height 22
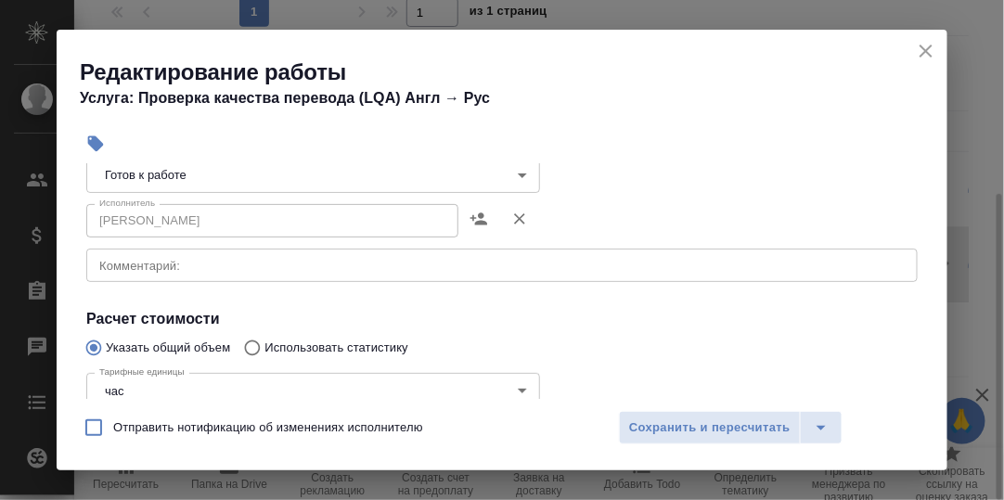
scroll to position [186, 0]
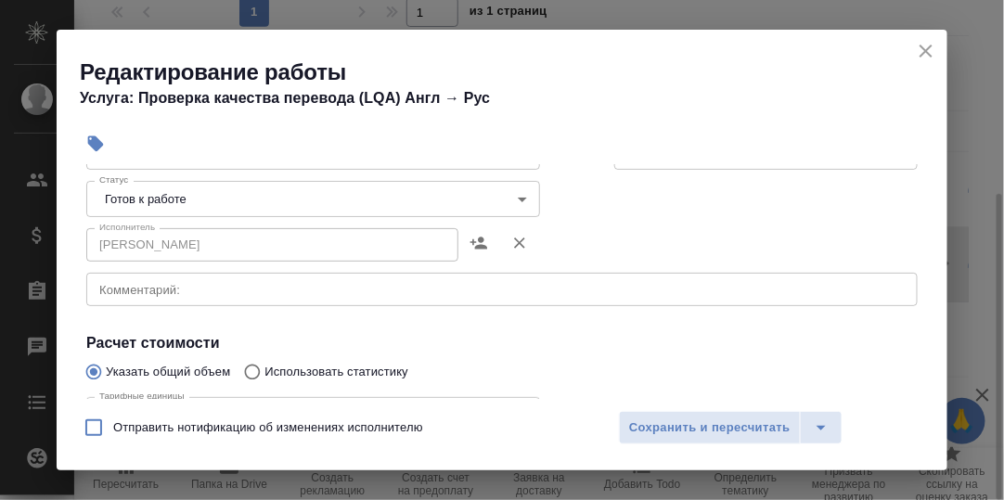
click at [513, 198] on body "🙏 .cls-1 fill:#fff; AWATERA Румянцева Дарья d.rumyantseva Клиенты Спецификации …" at bounding box center [502, 250] width 1004 height 500
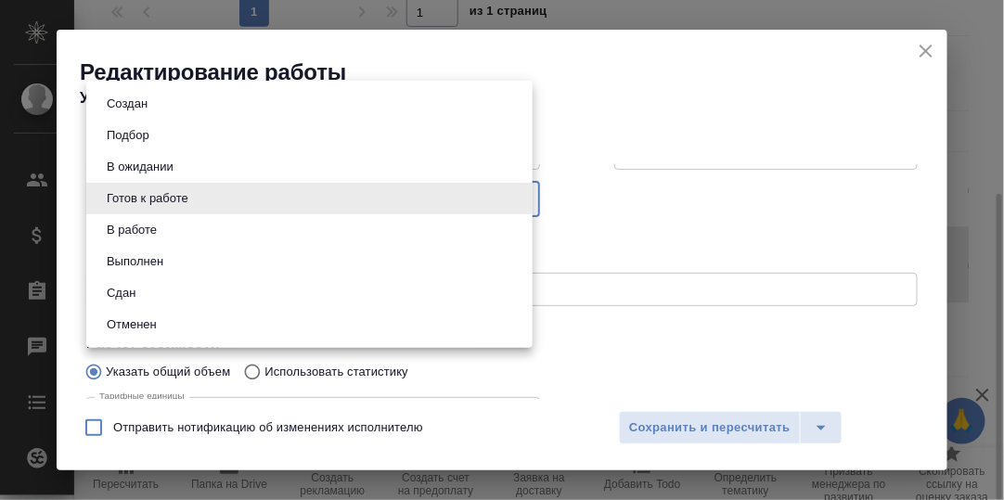
click at [134, 292] on button "Сдан" at bounding box center [121, 293] width 40 height 20
type input "closed"
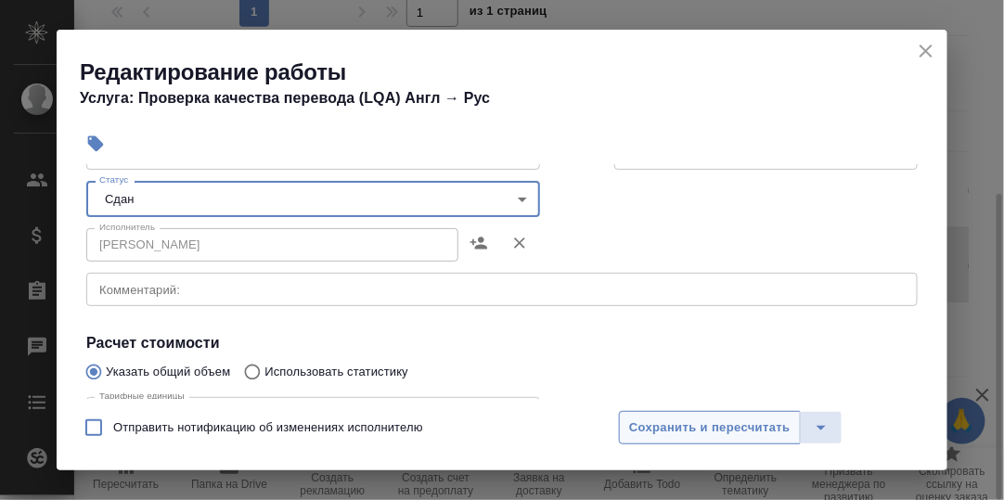
click at [729, 427] on span "Сохранить и пересчитать" at bounding box center [709, 427] width 161 height 21
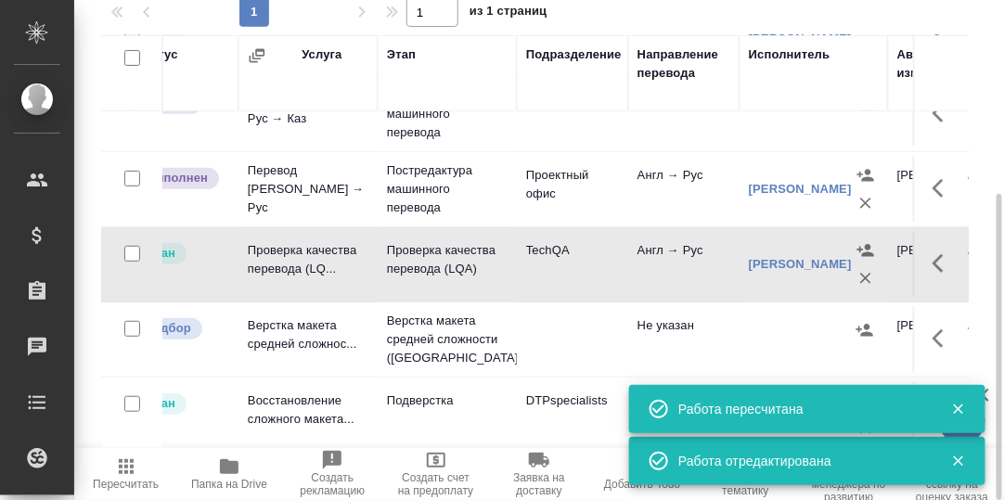
scroll to position [195, 149]
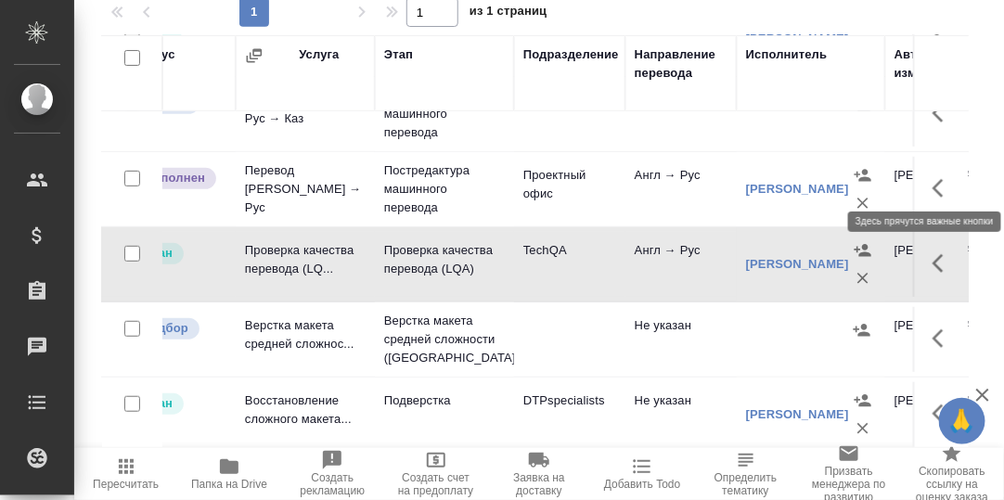
click at [932, 179] on icon "button" at bounding box center [937, 188] width 11 height 19
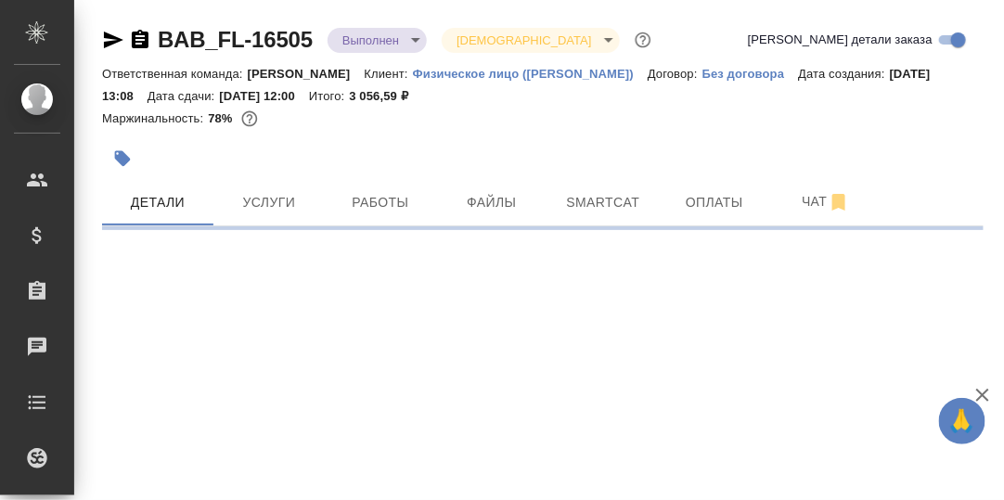
select select "RU"
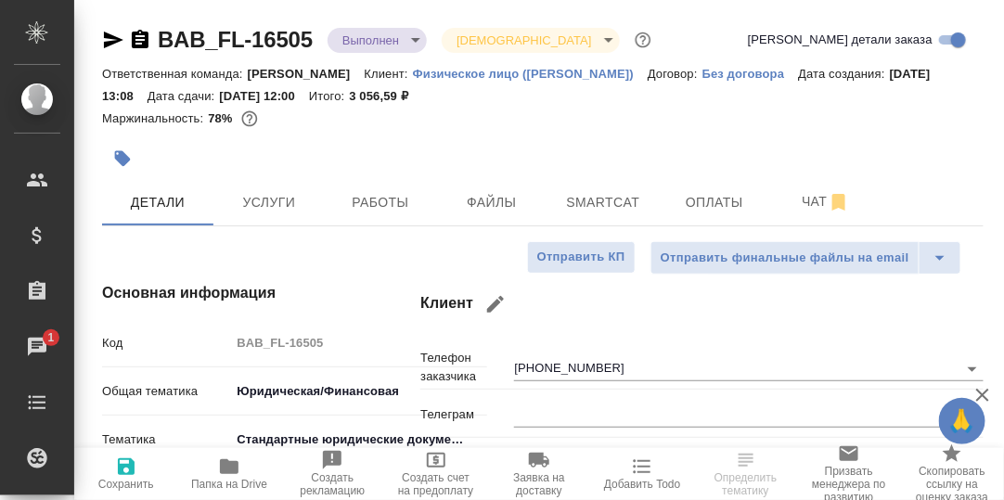
type textarea "x"
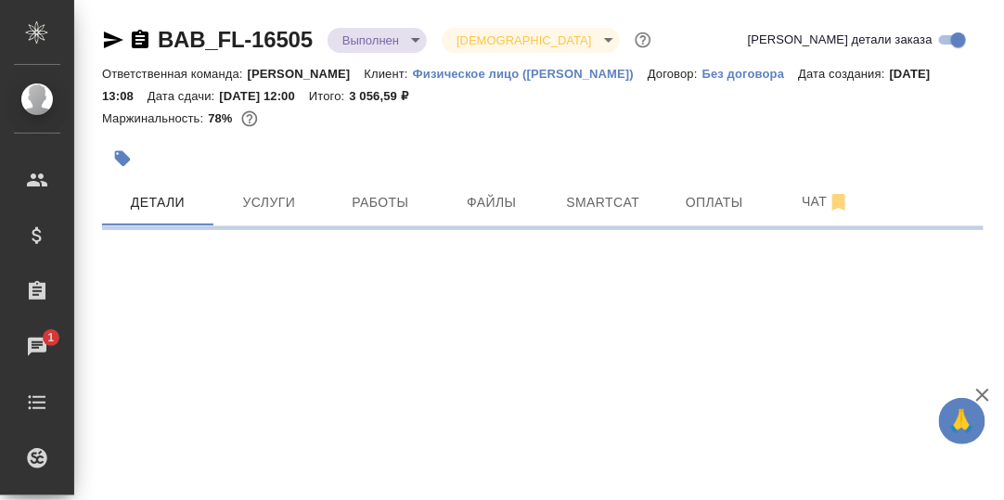
select select "RU"
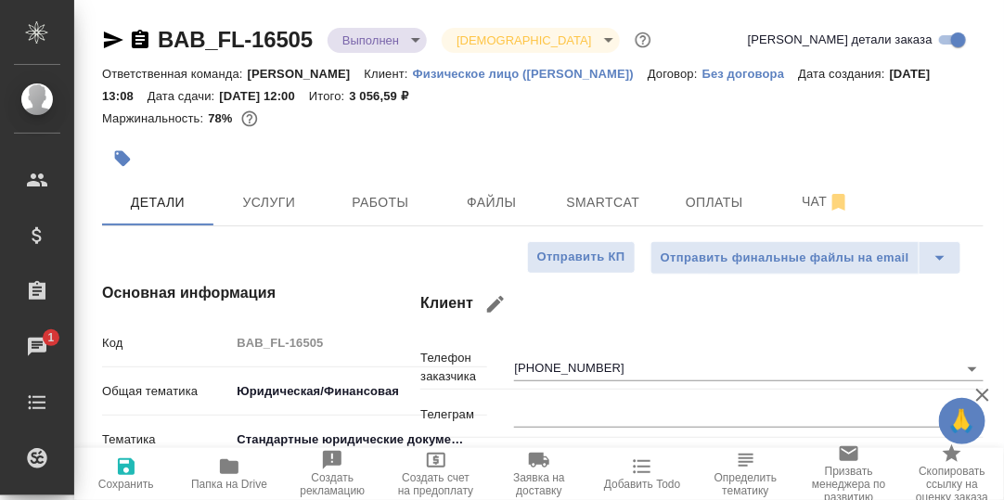
type textarea "x"
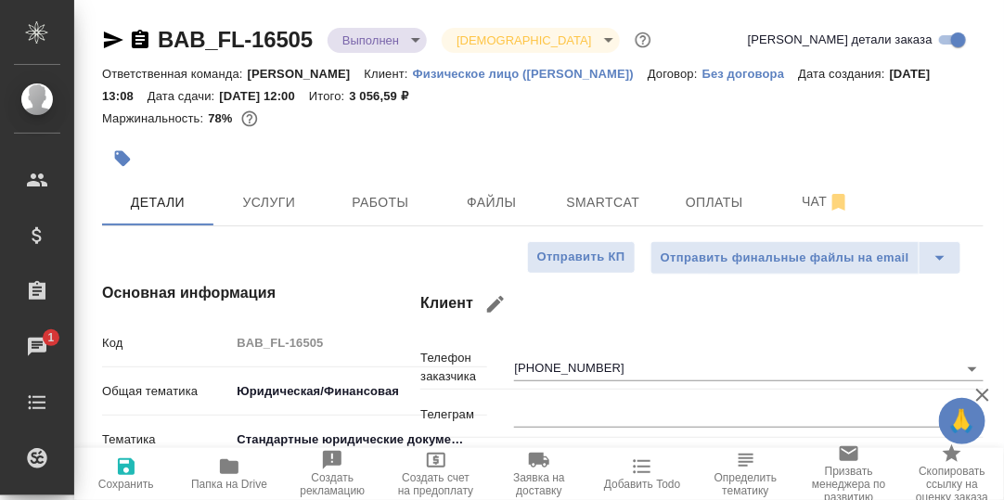
type textarea "x"
click at [604, 198] on span "Smartcat" at bounding box center [602, 202] width 89 height 23
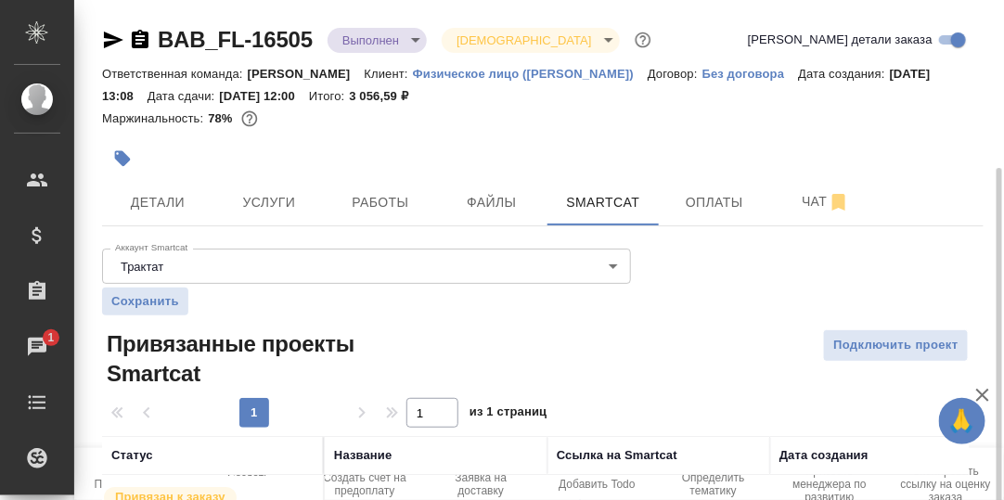
scroll to position [102, 0]
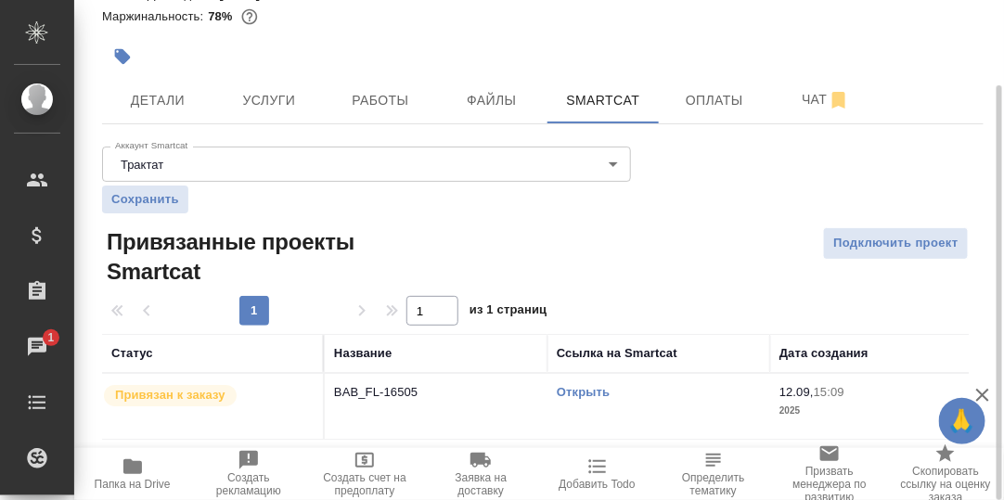
click at [584, 389] on link "Открыть" at bounding box center [583, 392] width 53 height 14
